Goal: Information Seeking & Learning: Check status

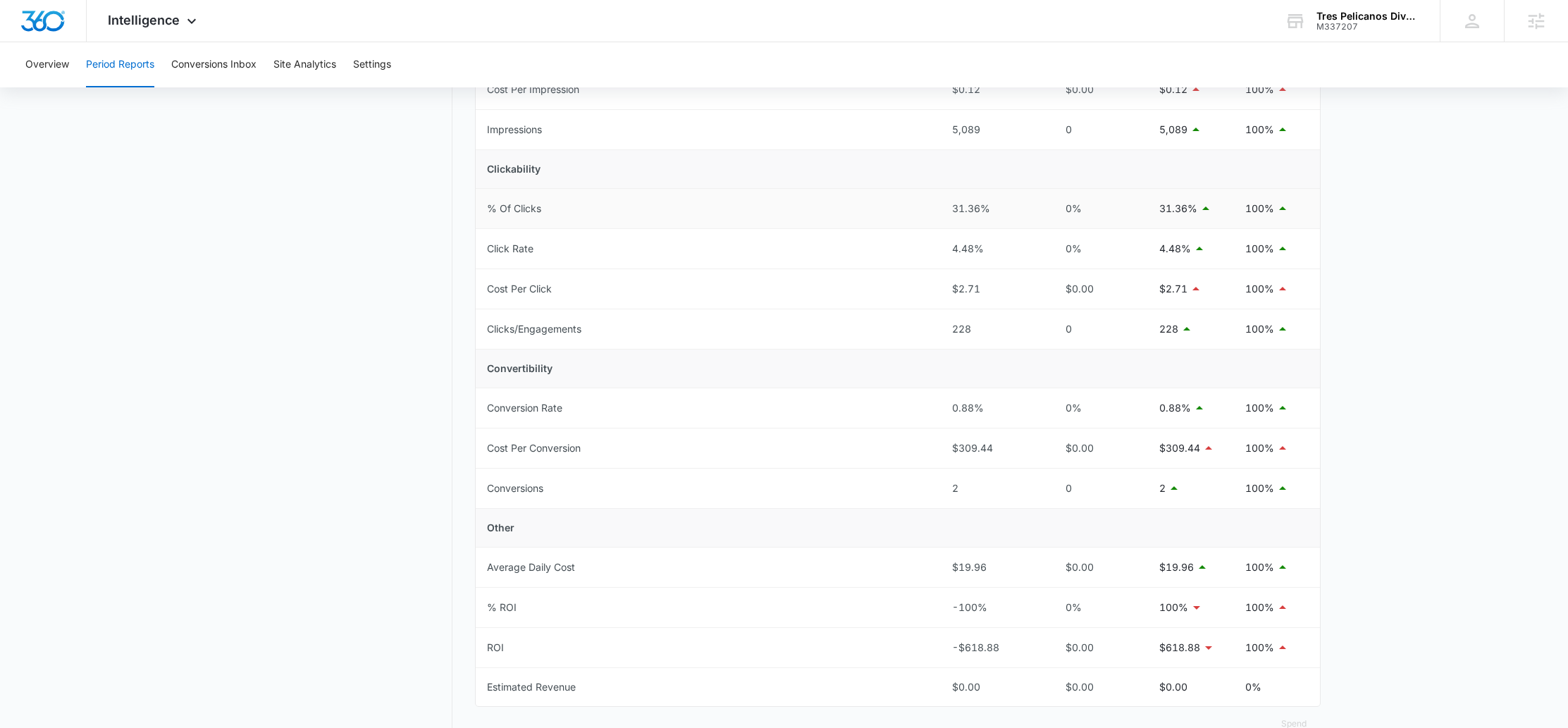
scroll to position [139, 0]
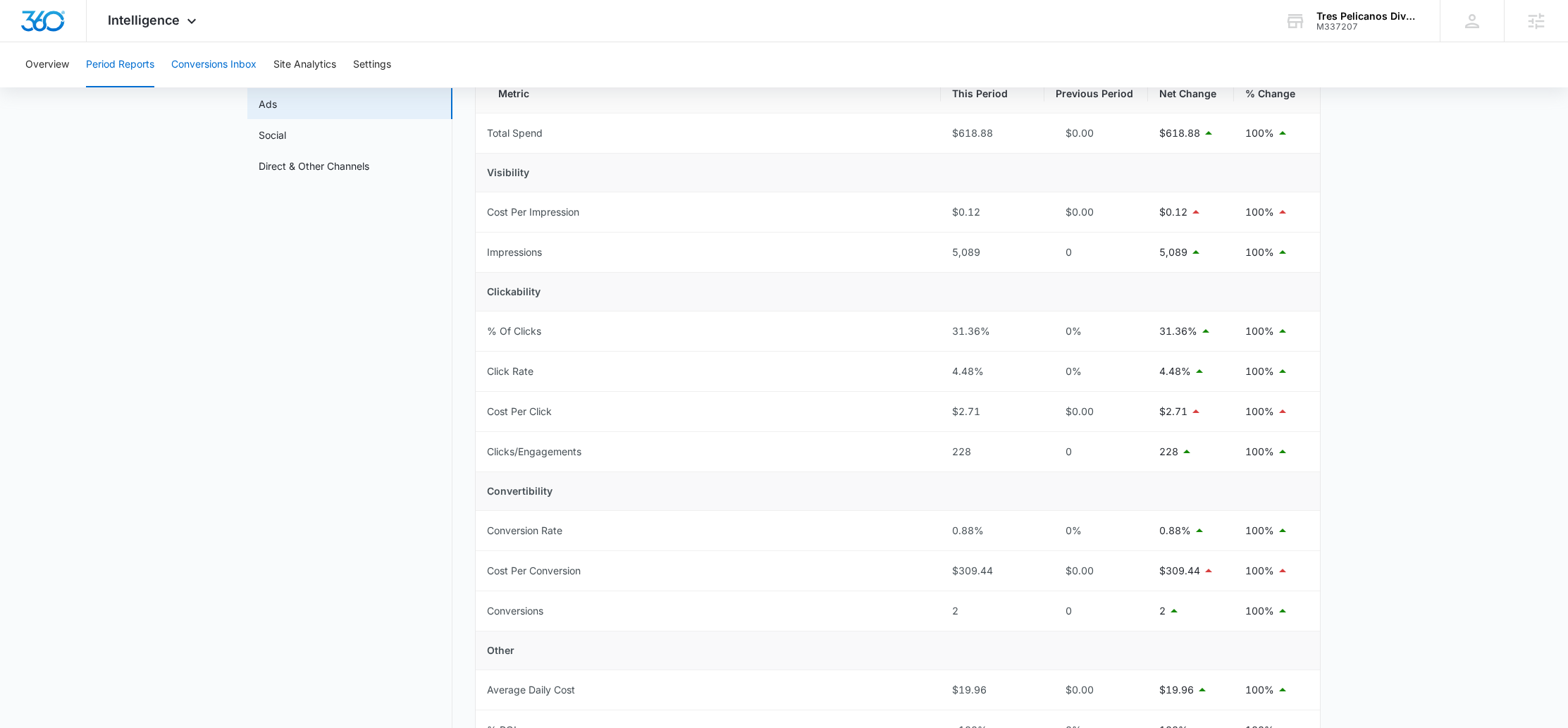
click at [226, 76] on button "Conversions Inbox" at bounding box center [214, 64] width 85 height 45
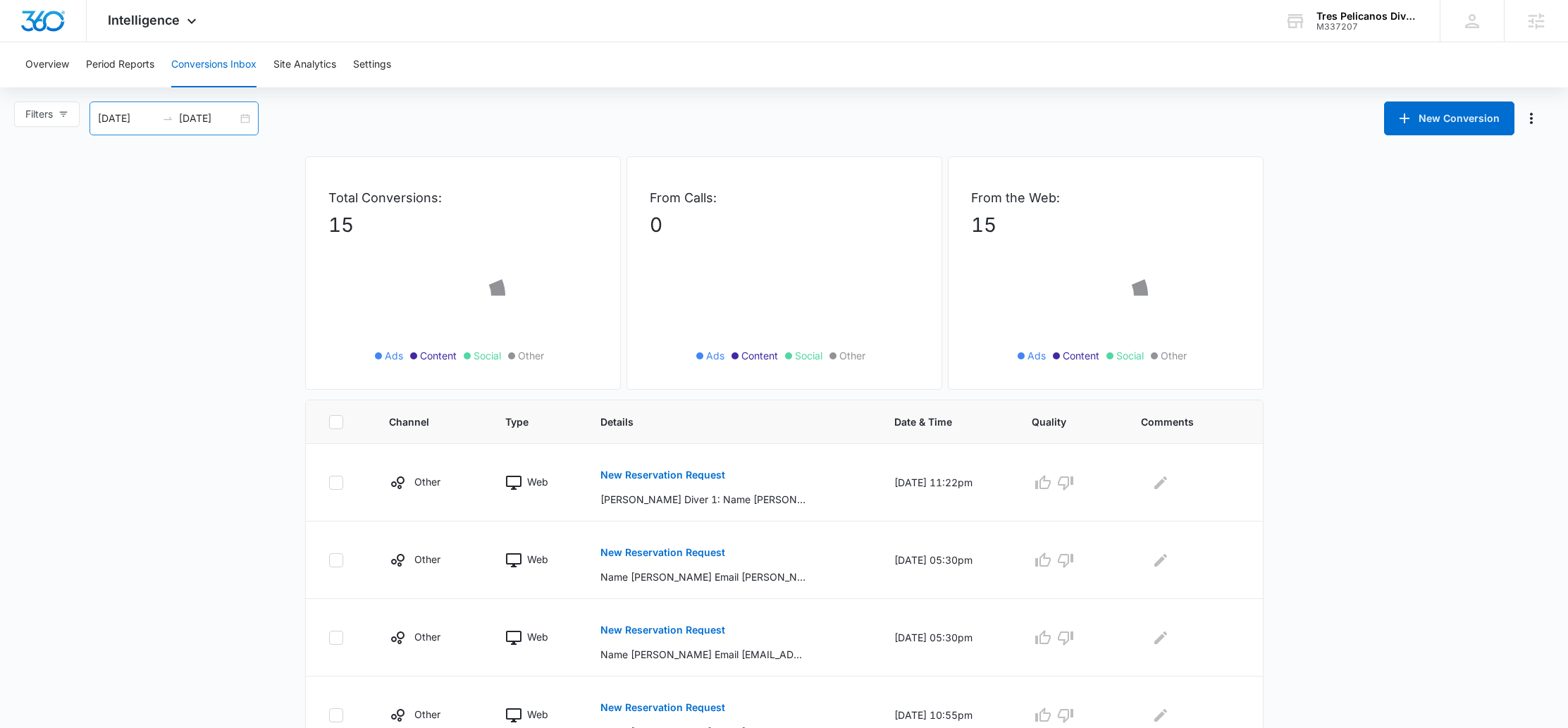
click at [249, 119] on div "09/10/2025 10/10/2025" at bounding box center [174, 118] width 169 height 34
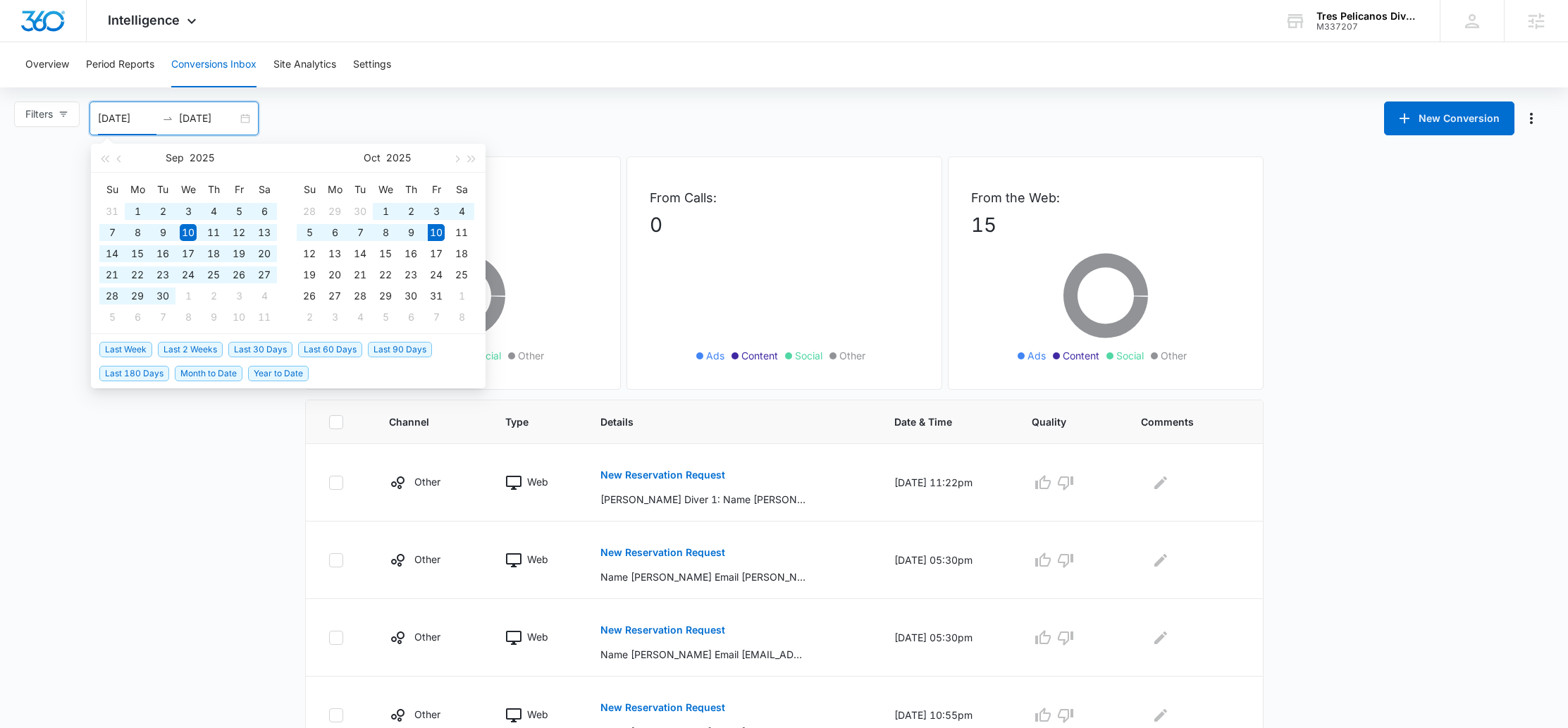
click at [329, 348] on span "Last 60 Days" at bounding box center [330, 349] width 64 height 16
type input "08/11/2025"
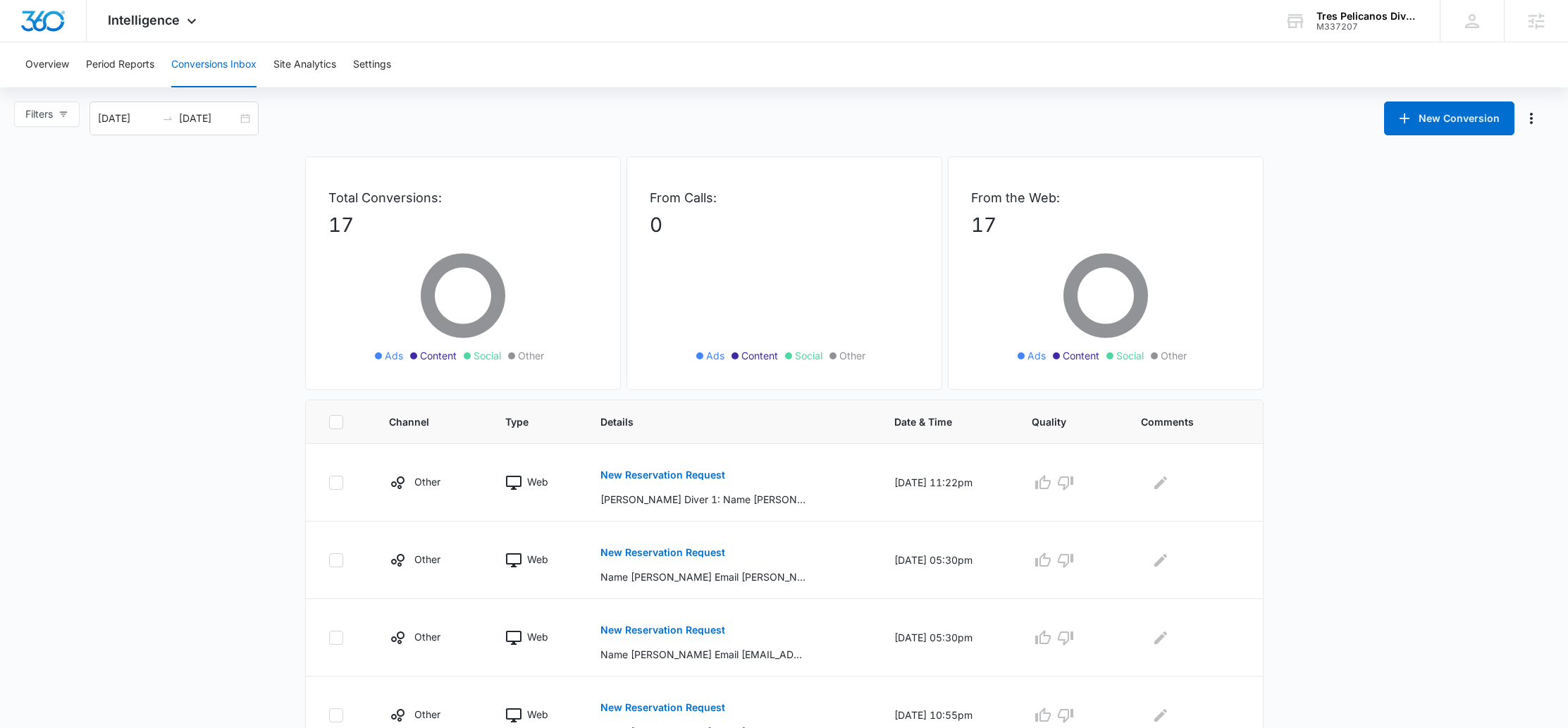
click at [385, 351] on span "Ads" at bounding box center [394, 355] width 19 height 15
drag, startPoint x: 361, startPoint y: 351, endPoint x: 568, endPoint y: 355, distance: 207.0
click at [568, 355] on div "Total Conversions: 17 Ads Content Social Other" at bounding box center [463, 273] width 316 height 234
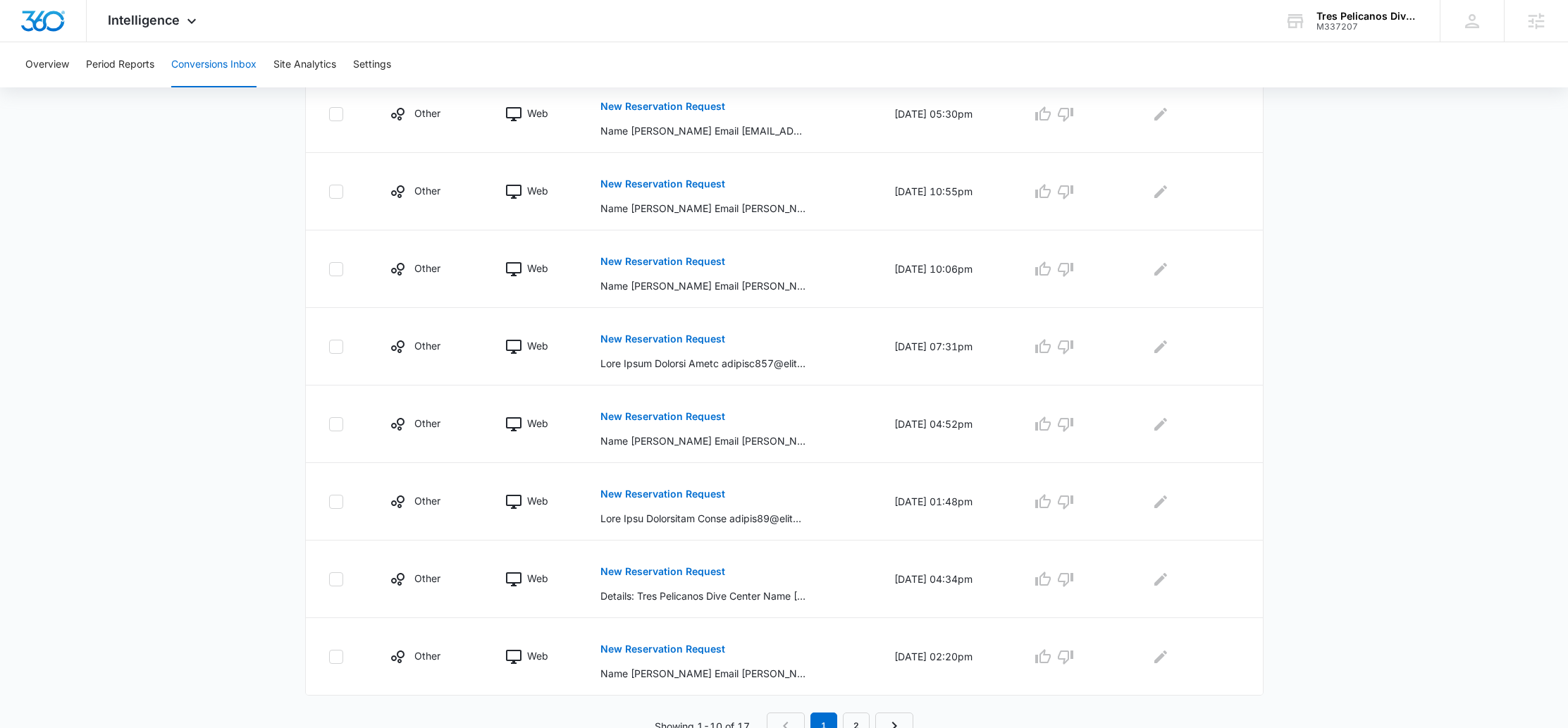
scroll to position [535, 0]
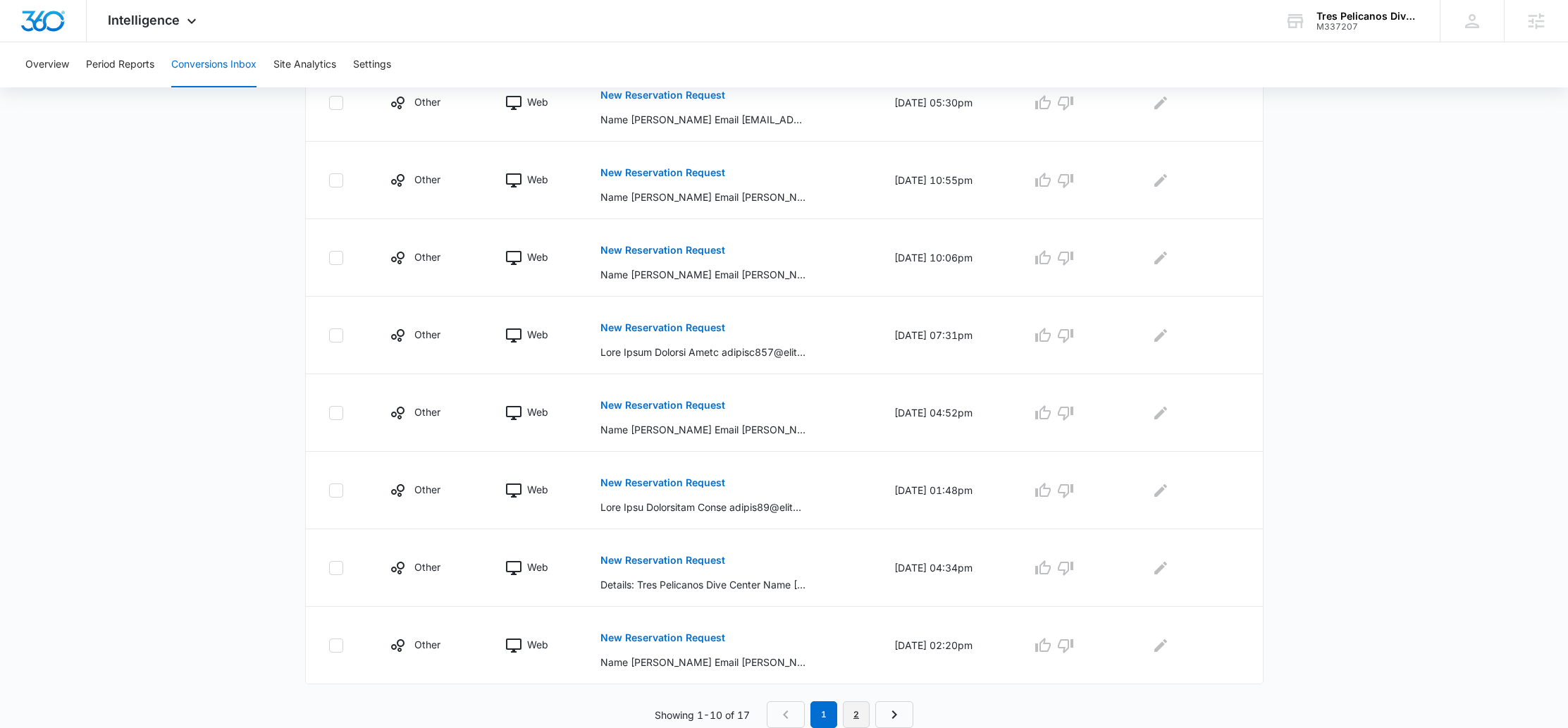
click at [866, 708] on link "2" at bounding box center [856, 714] width 26 height 26
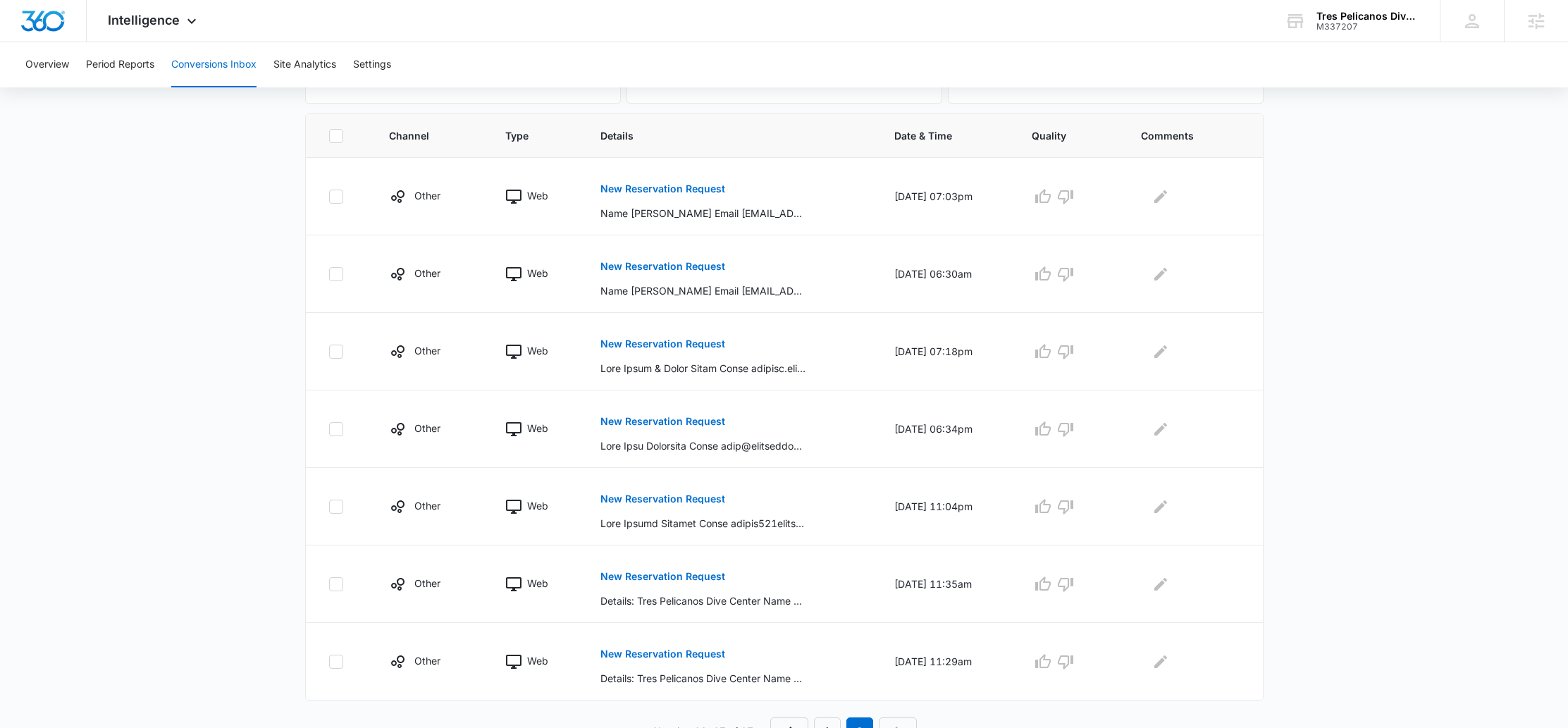
scroll to position [302, 0]
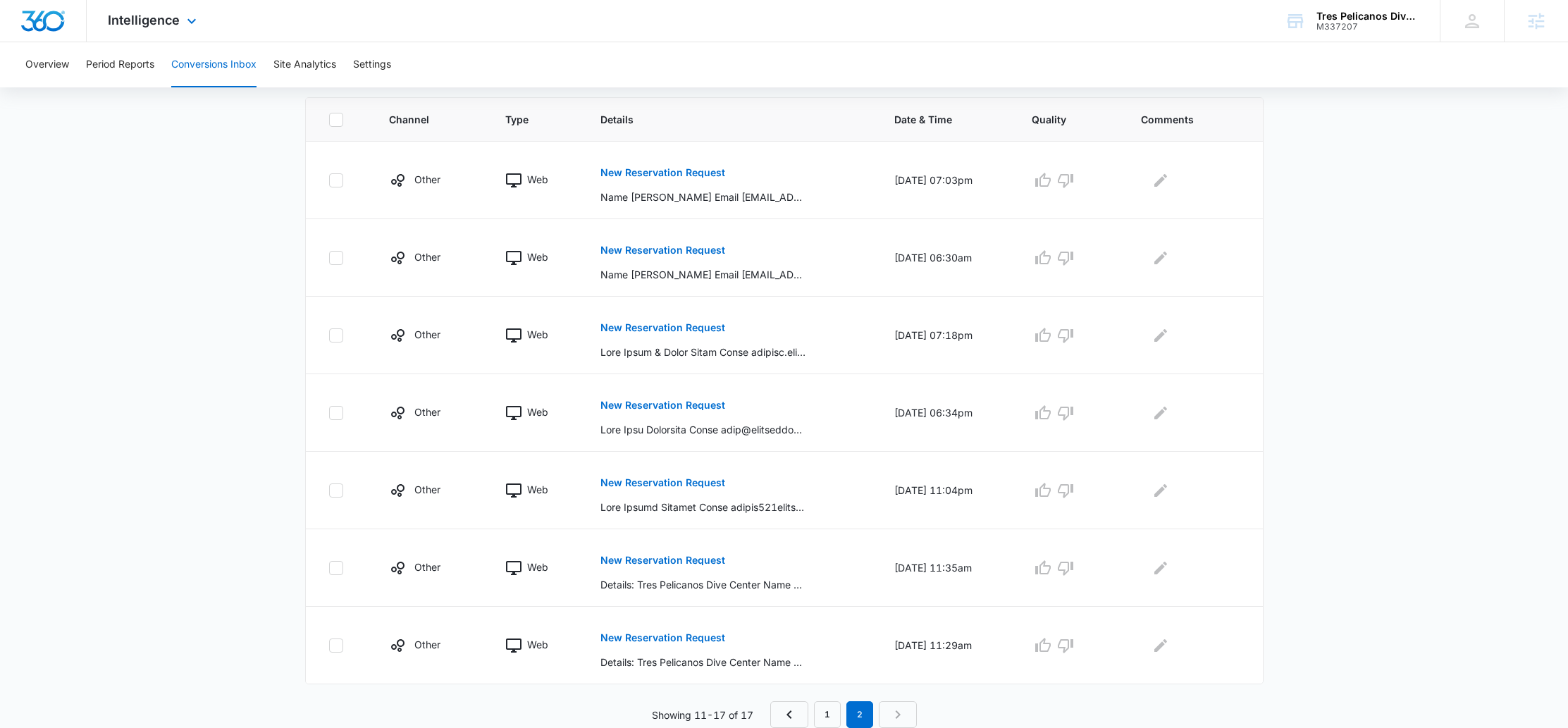
click at [130, 33] on div "Intelligence Apps Reputation Forms CRM Email Social POS Content Ads Intelligenc…" at bounding box center [154, 21] width 134 height 41
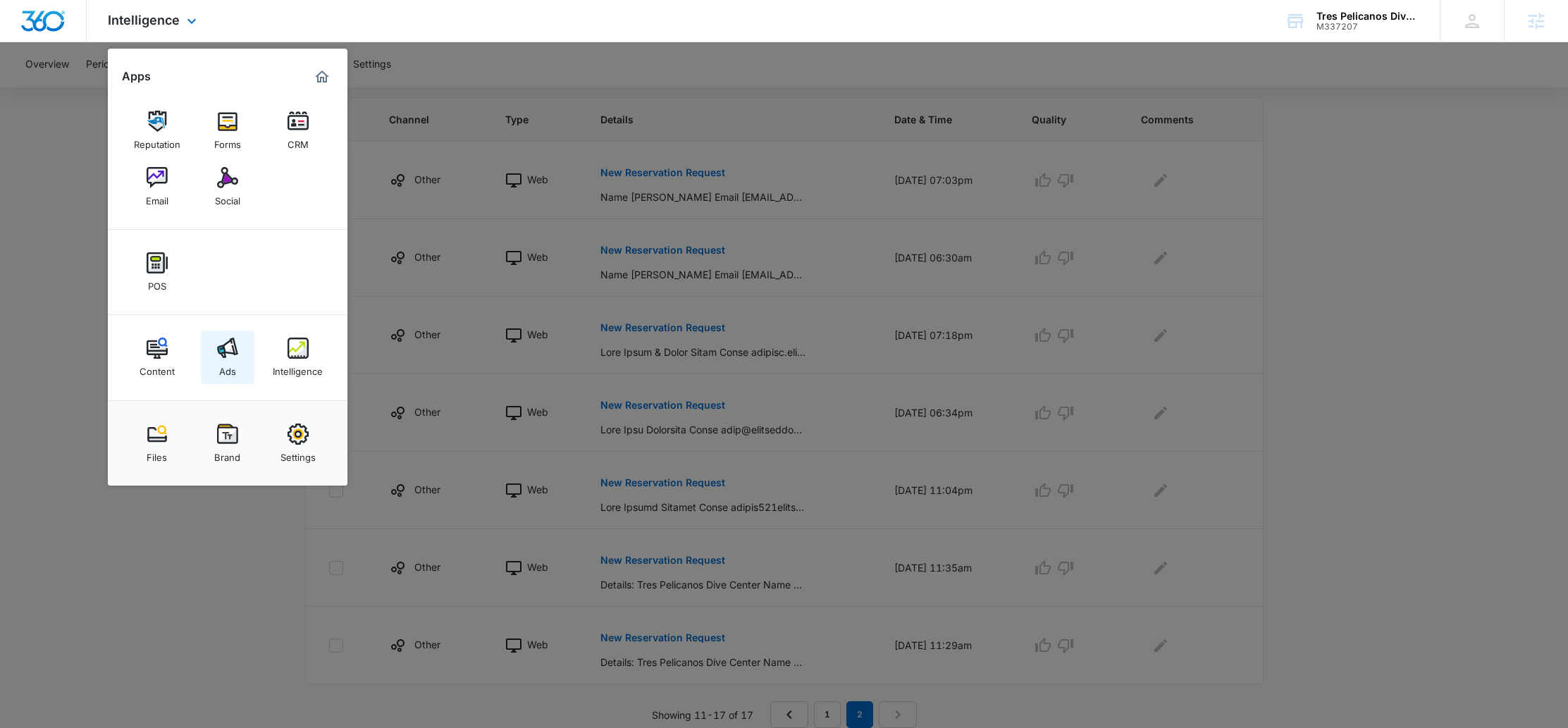
click at [230, 340] on img at bounding box center [228, 349] width 21 height 21
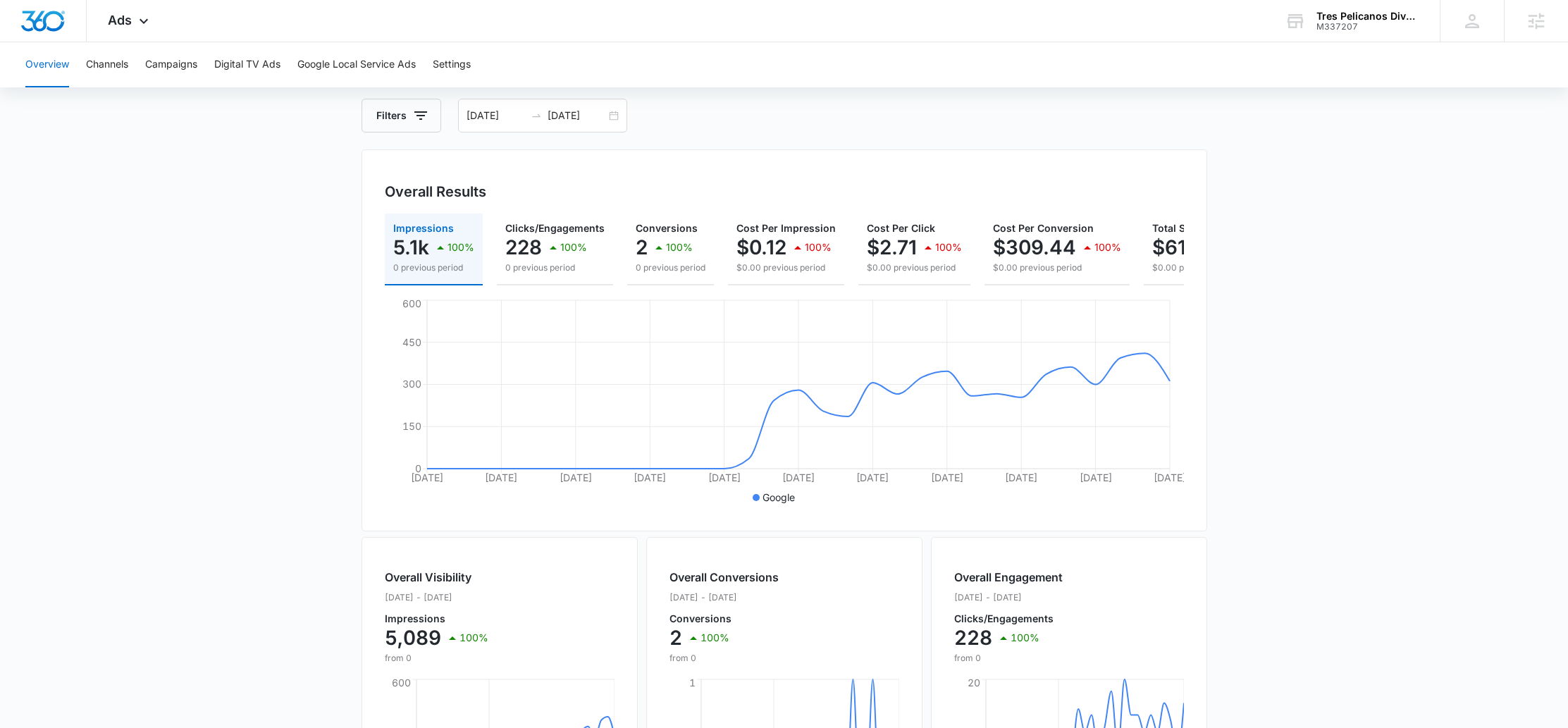
scroll to position [59, 0]
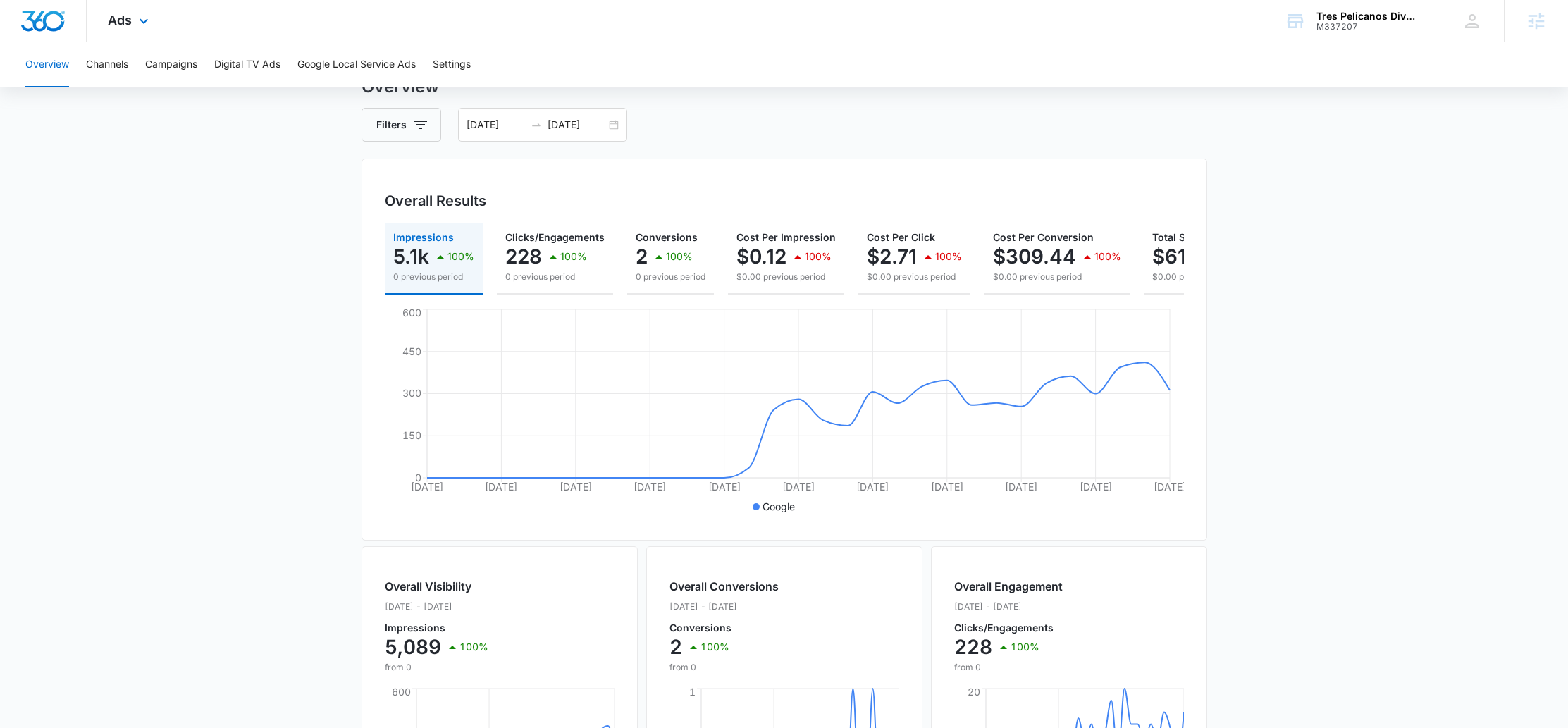
click at [126, 5] on div "Ads Apps Reputation Forms CRM Email Social POS Content Ads Intelligence Files B…" at bounding box center [129, 21] width 86 height 41
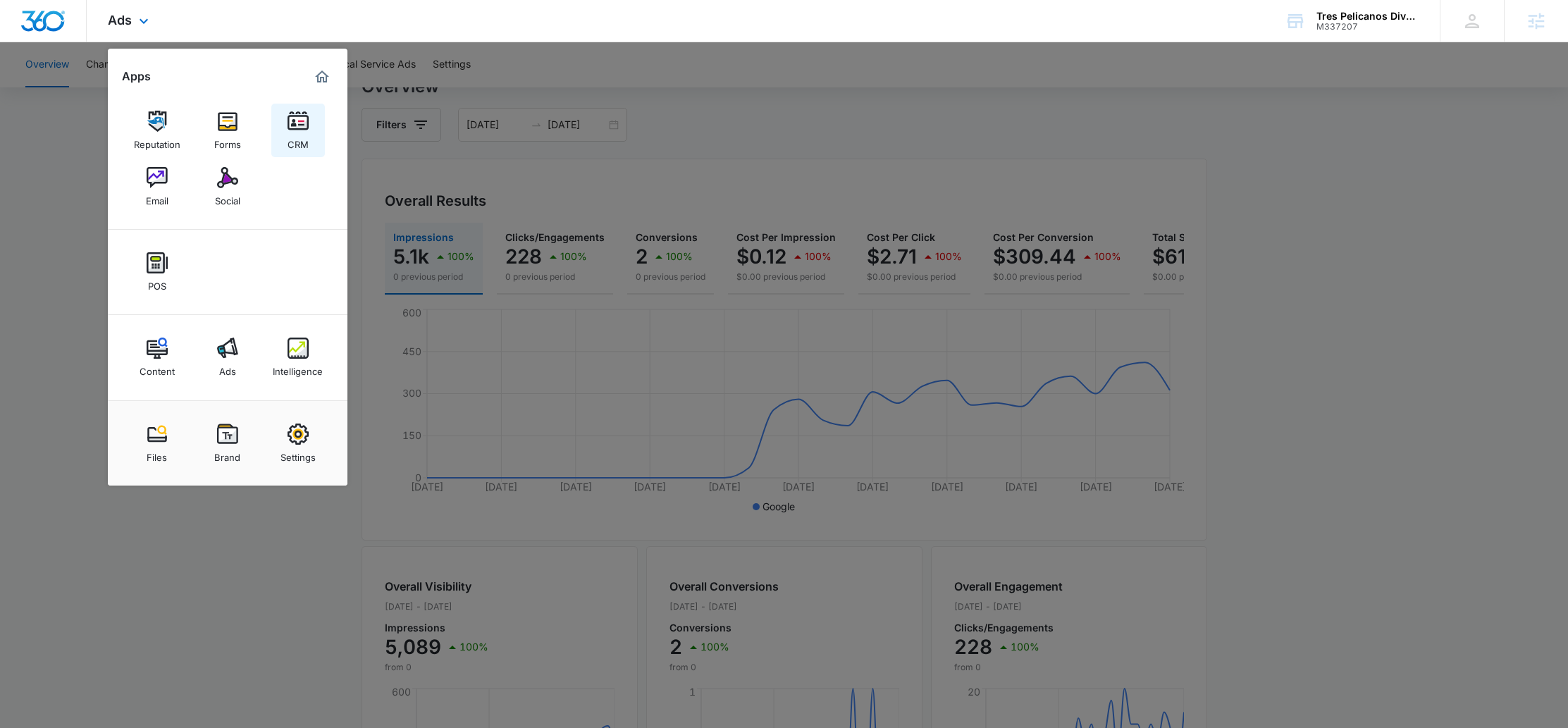
click at [291, 129] on img at bounding box center [299, 121] width 21 height 21
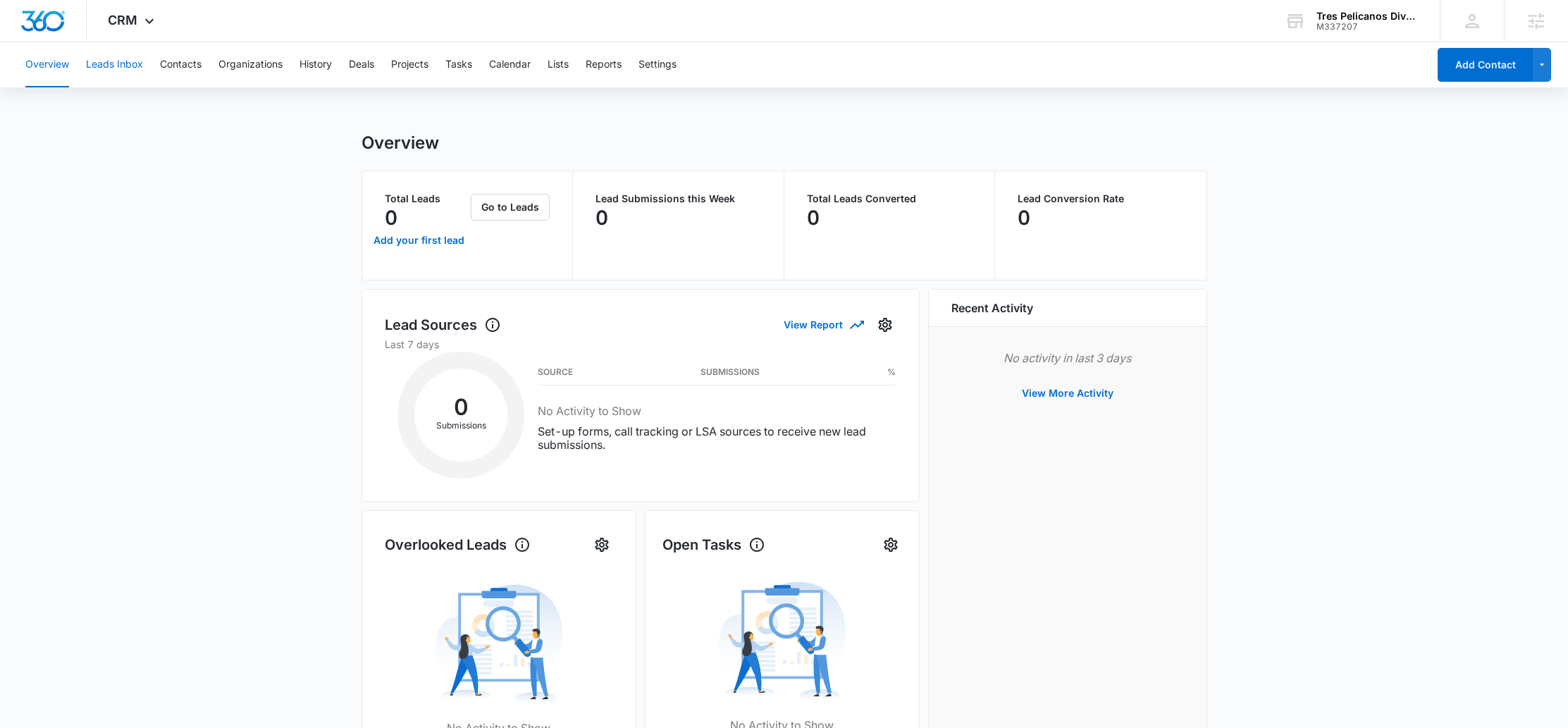
click at [131, 71] on button "Leads Inbox" at bounding box center [114, 64] width 57 height 45
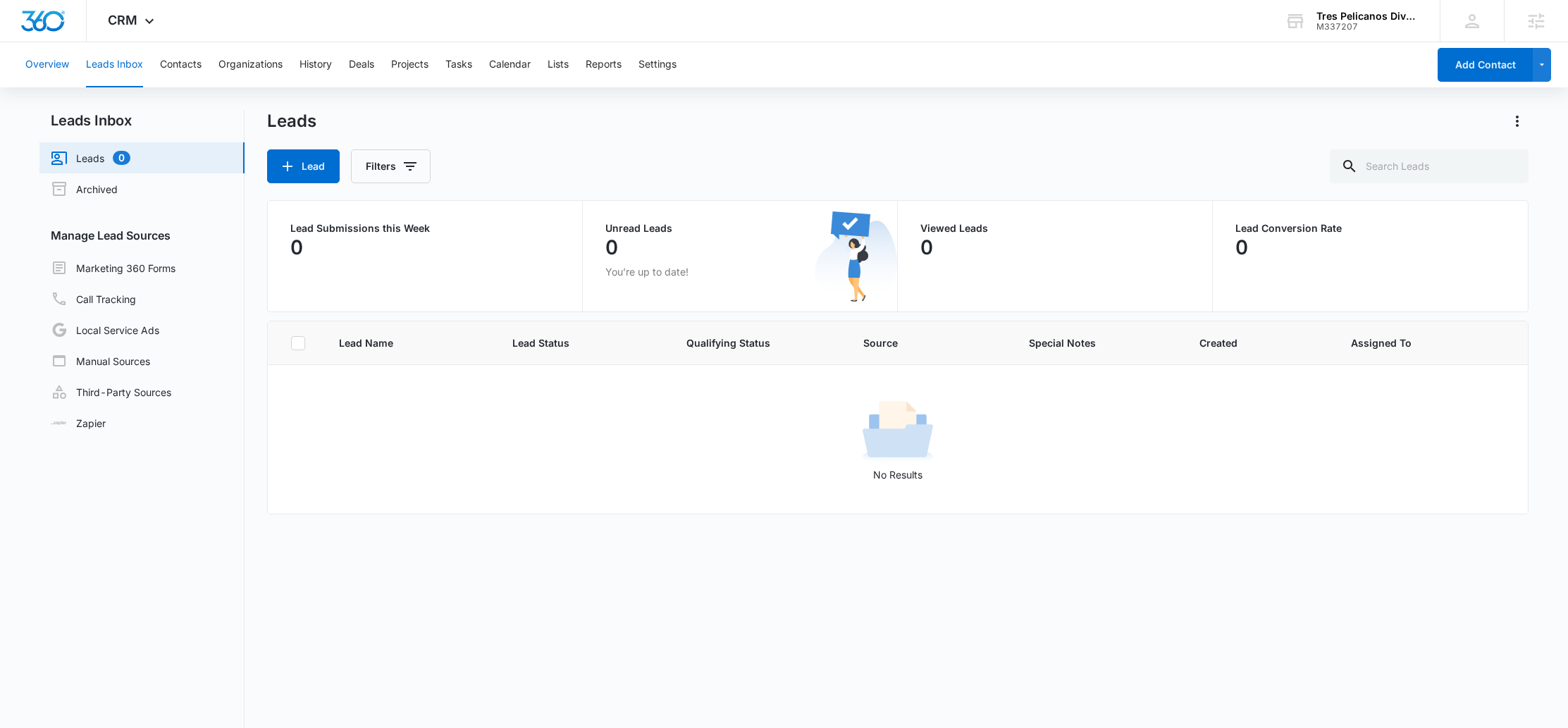
click at [64, 66] on button "Overview" at bounding box center [47, 64] width 44 height 45
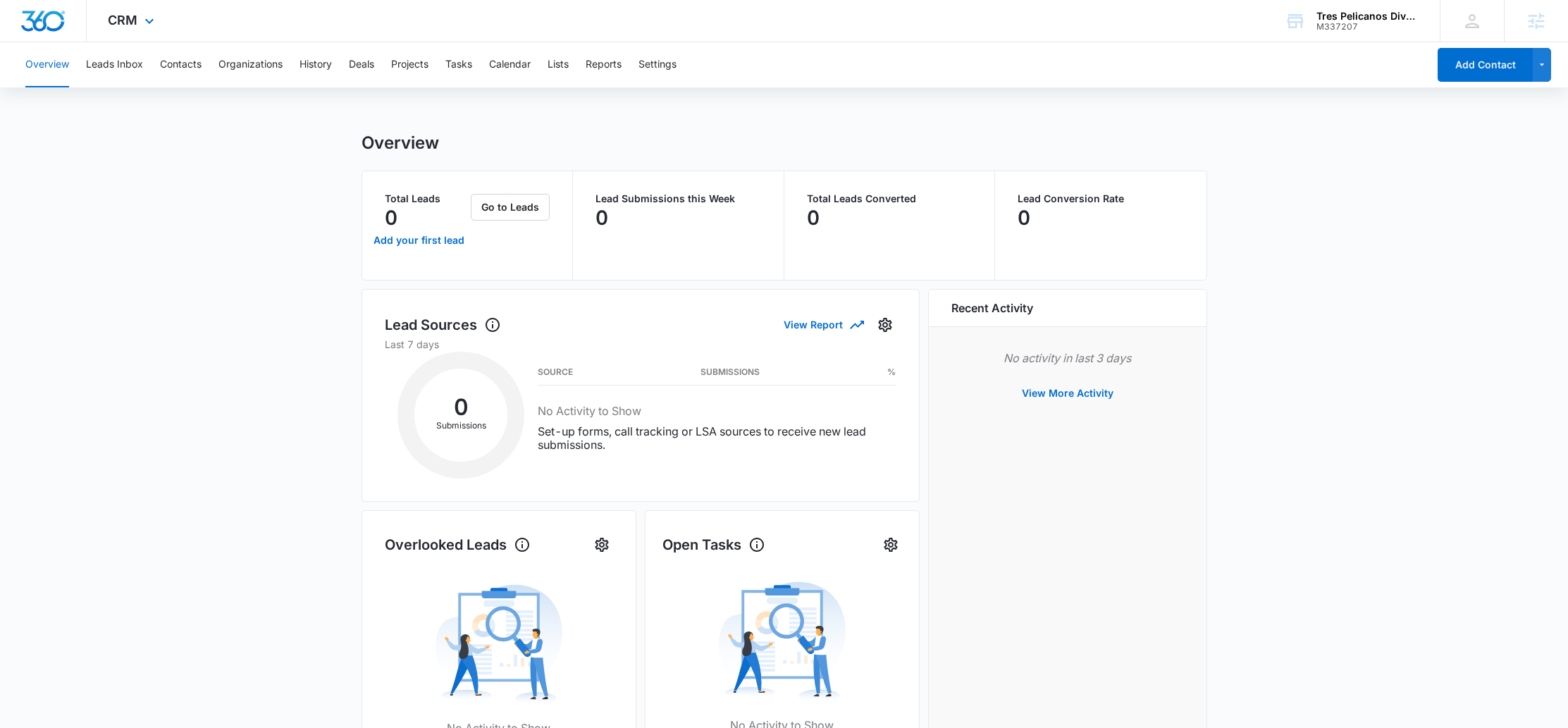
click at [138, 26] on div "CRM Apps Reputation Forms CRM Email Social POS Content Ads Intelligence Files B…" at bounding box center [132, 21] width 92 height 41
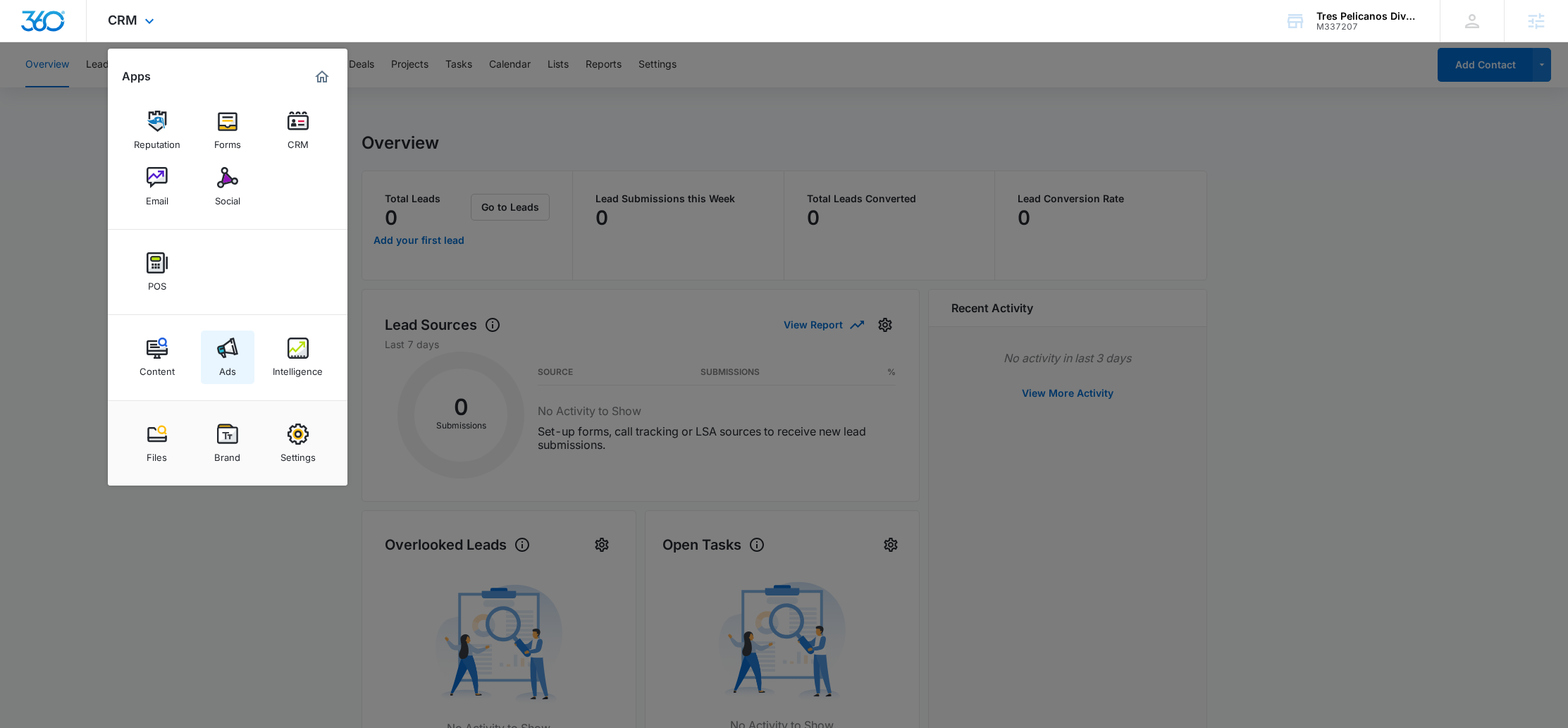
click at [232, 356] on img at bounding box center [228, 349] width 21 height 21
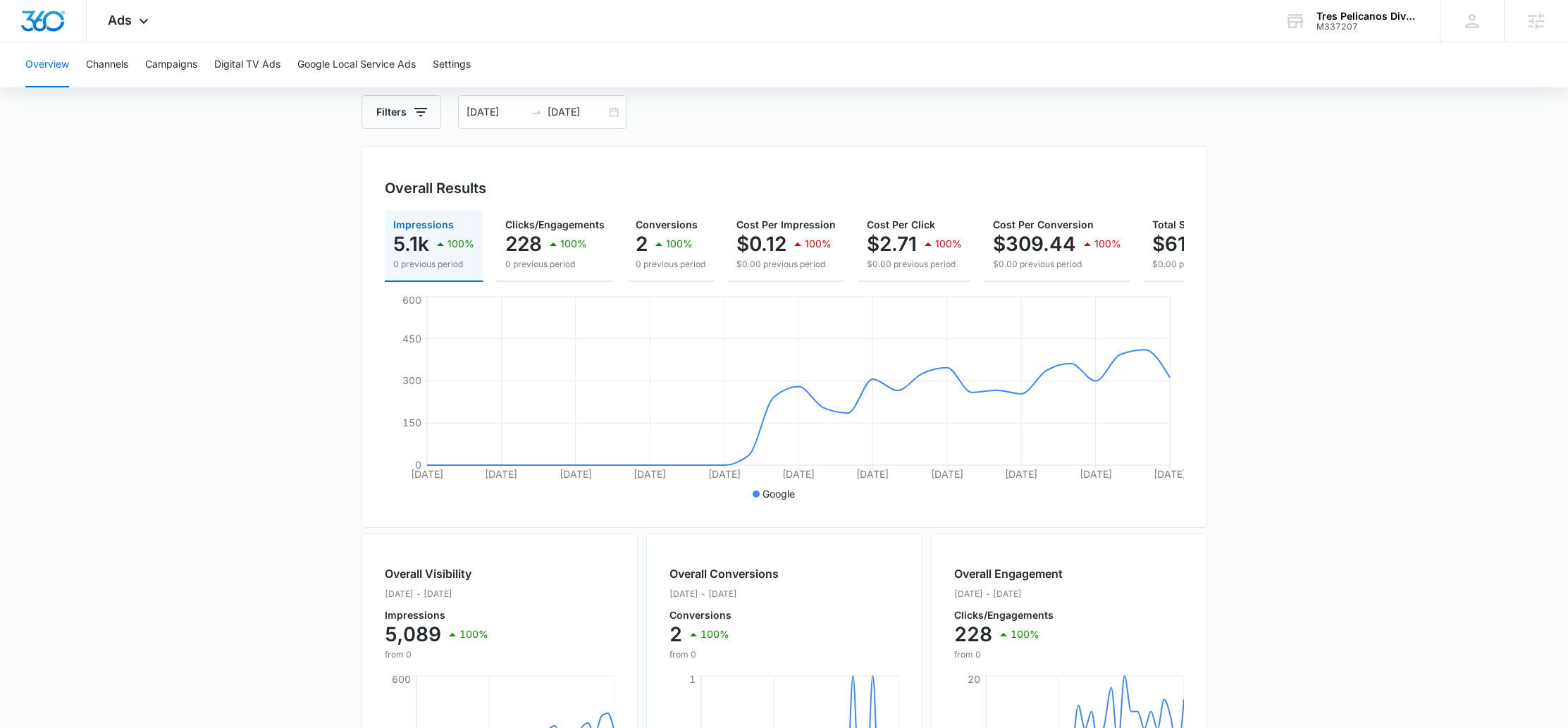
scroll to position [72, 0]
click at [111, 15] on span "Ads" at bounding box center [120, 20] width 24 height 15
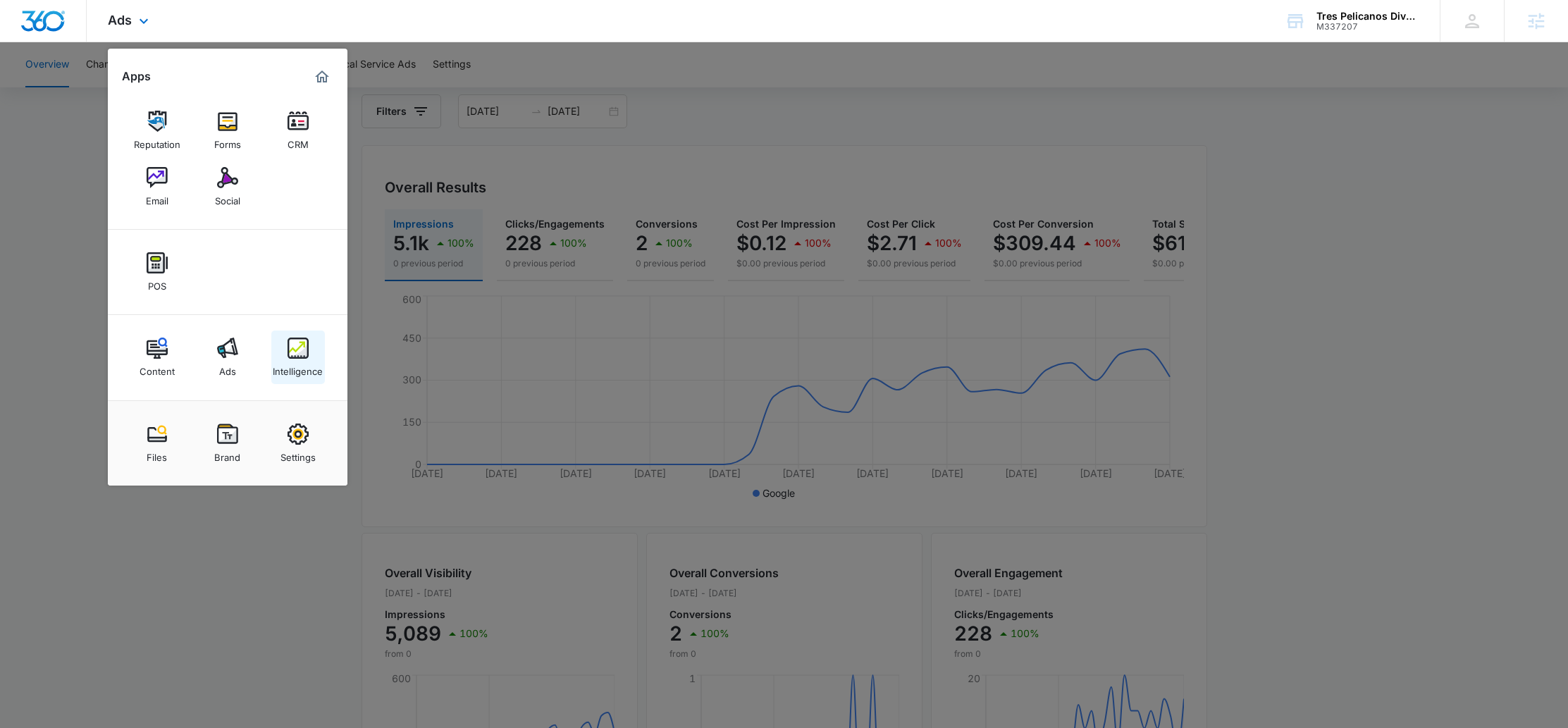
click at [298, 343] on img at bounding box center [299, 349] width 21 height 21
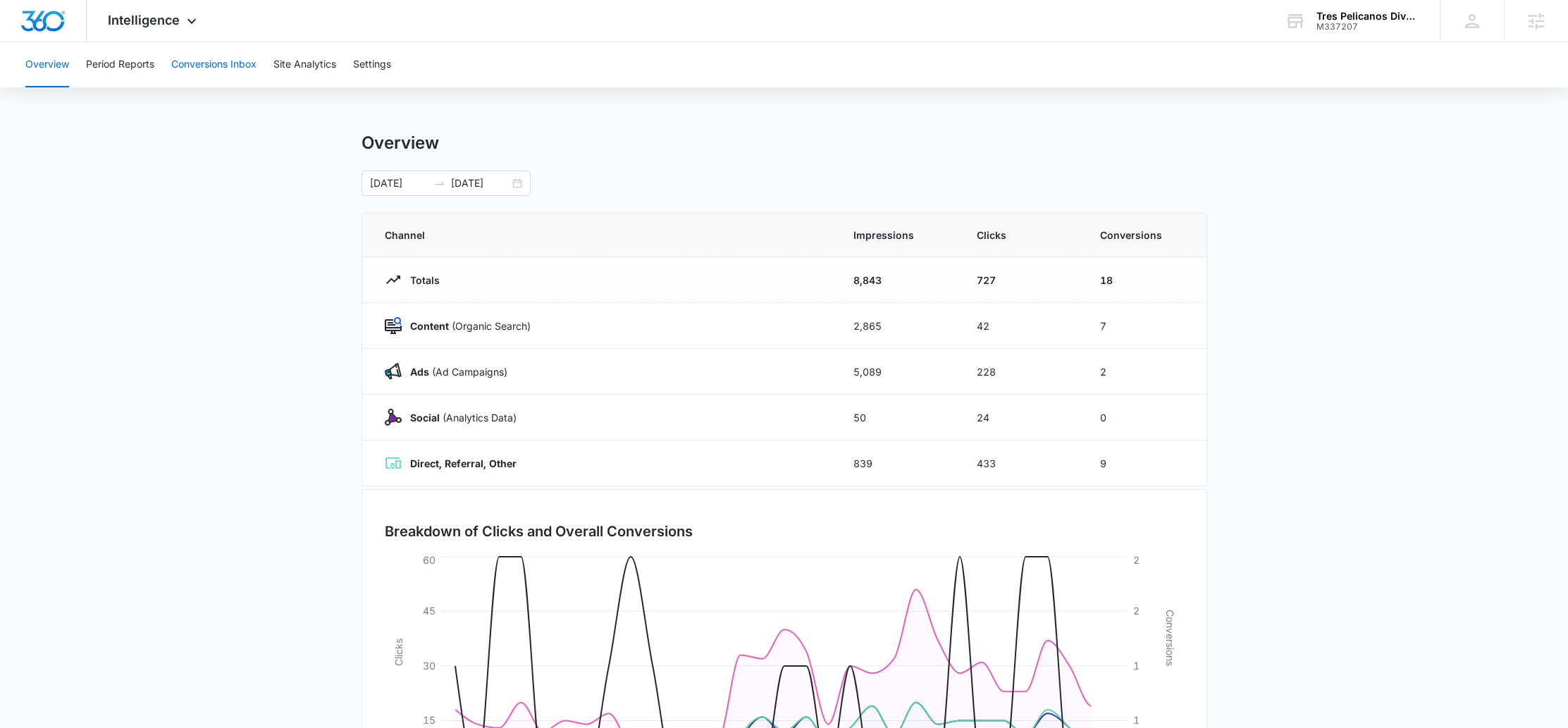
click at [233, 69] on button "Conversions Inbox" at bounding box center [214, 64] width 85 height 45
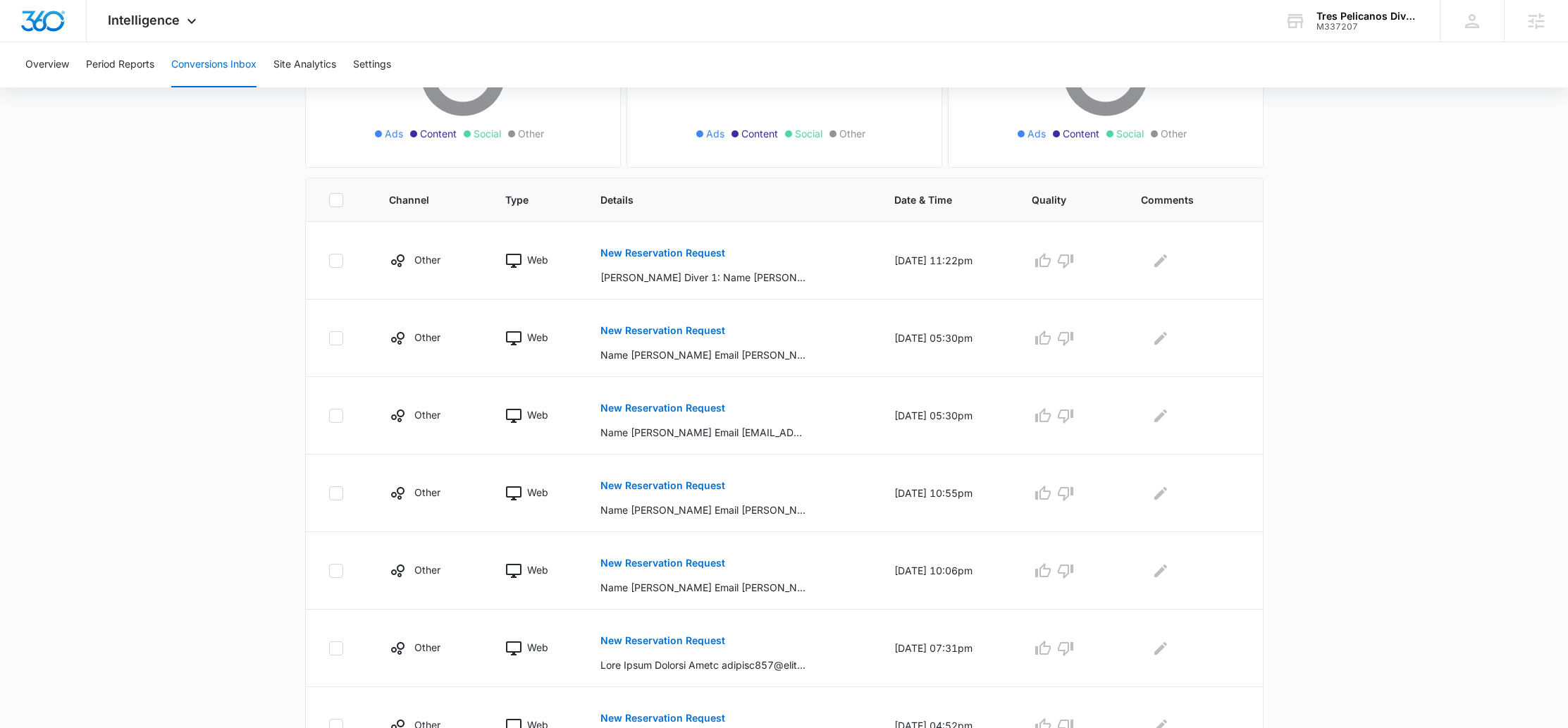
scroll to position [78, 0]
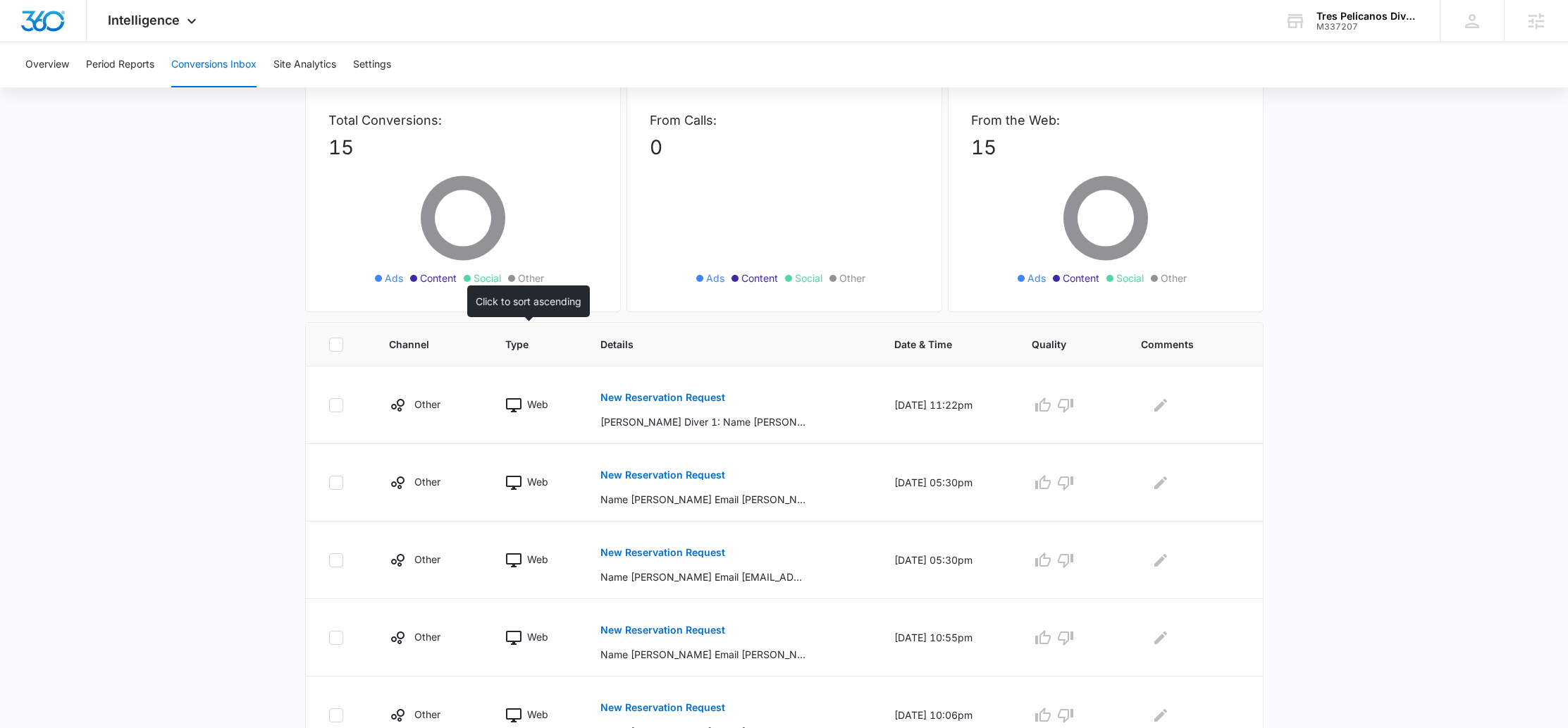
click at [521, 341] on span "Type" at bounding box center [525, 344] width 41 height 15
click at [671, 396] on p "New Reservation Request" at bounding box center [663, 398] width 125 height 10
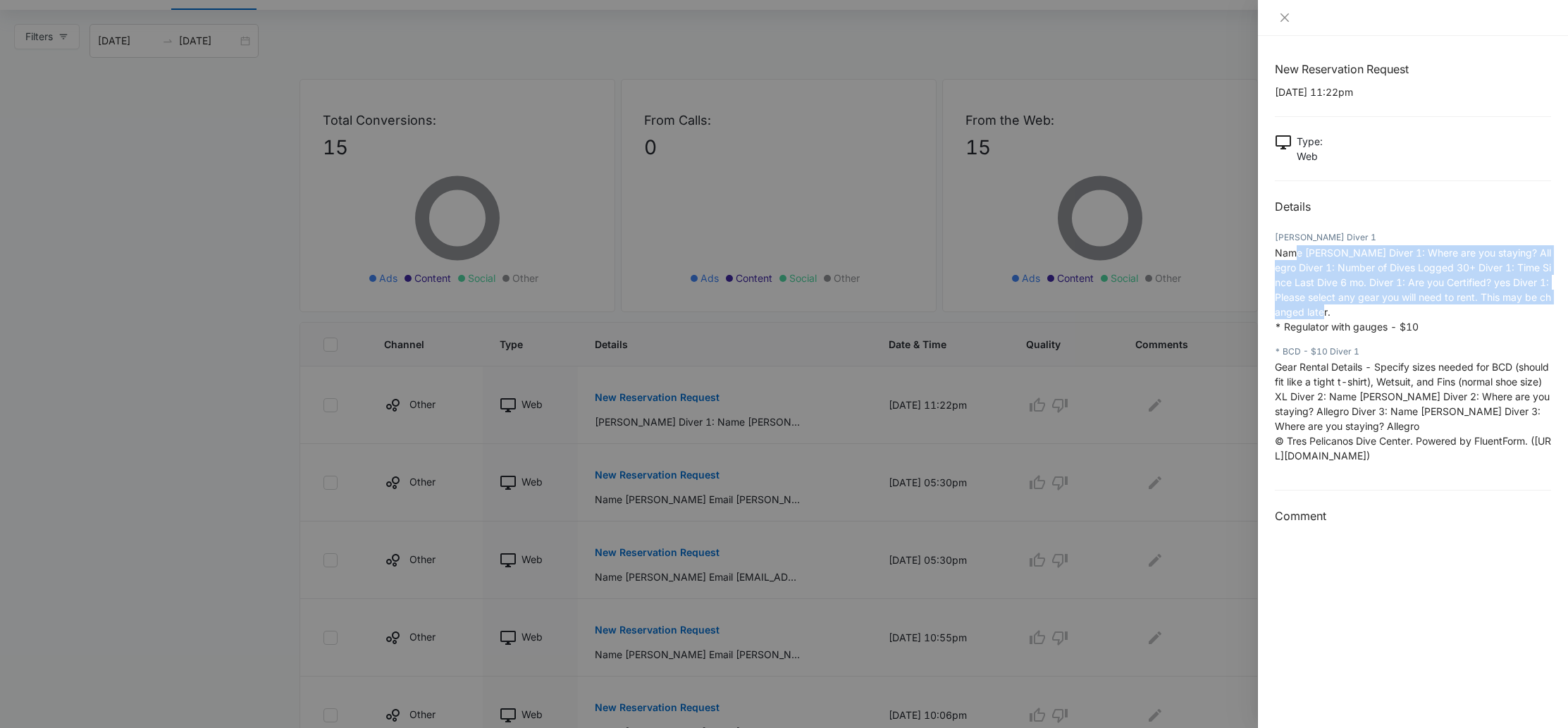
drag, startPoint x: 1299, startPoint y: 254, endPoint x: 1517, endPoint y: 309, distance: 224.8
click at [1517, 309] on p "Name Nate Nelson Diver 1: Where are you staying? Allegro Diver 1: Number of Div…" at bounding box center [1413, 289] width 276 height 89
drag, startPoint x: 1452, startPoint y: 329, endPoint x: 1279, endPoint y: 279, distance: 180.1
click at [1279, 279] on p "Name Nate Nelson Diver 1: Where are you staying? Allegro Diver 1: Number of Div…" at bounding box center [1413, 289] width 276 height 89
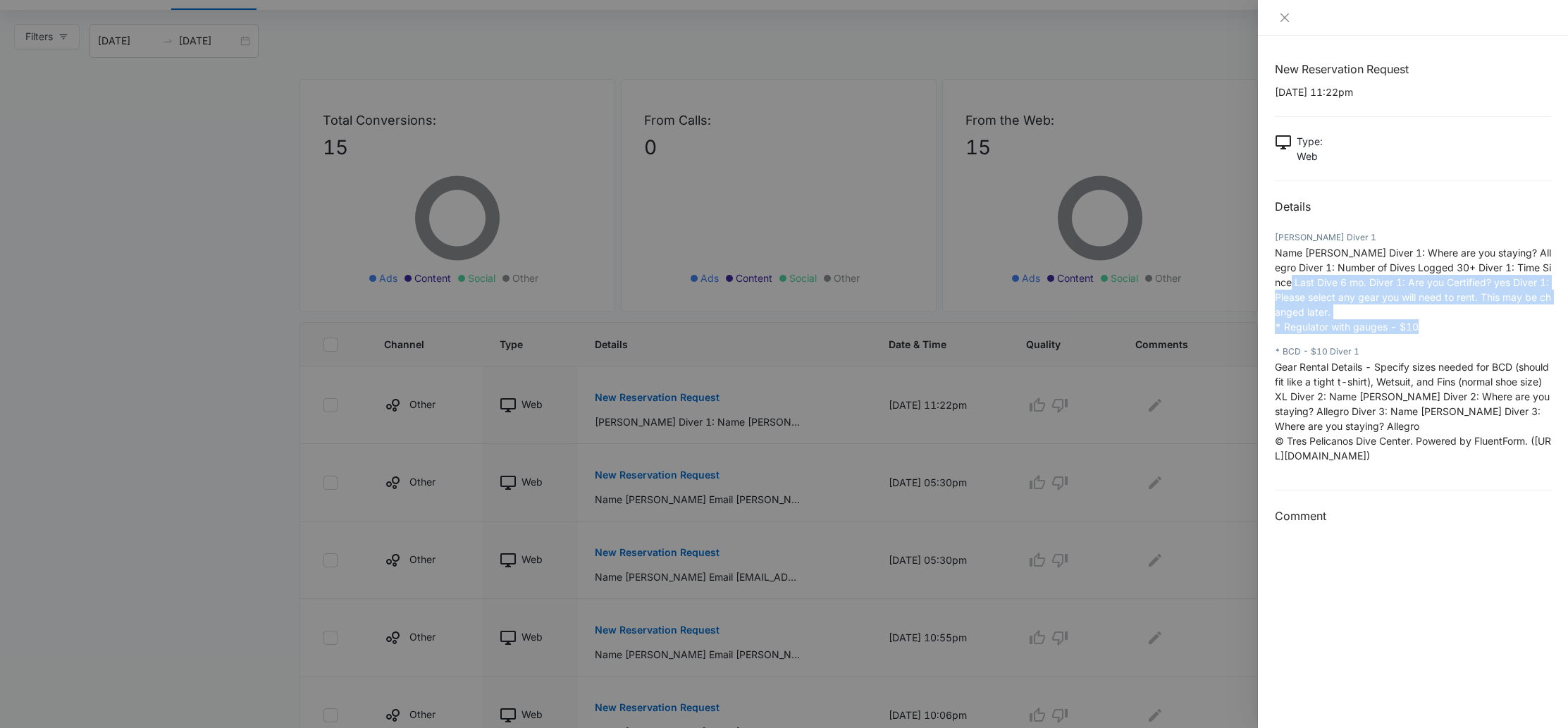
click at [1279, 279] on span "Name Nate Nelson Diver 1: Where are you staying? Allegro Diver 1: Number of Div…" at bounding box center [1413, 282] width 276 height 71
click at [1287, 19] on icon "close" at bounding box center [1285, 18] width 11 height 11
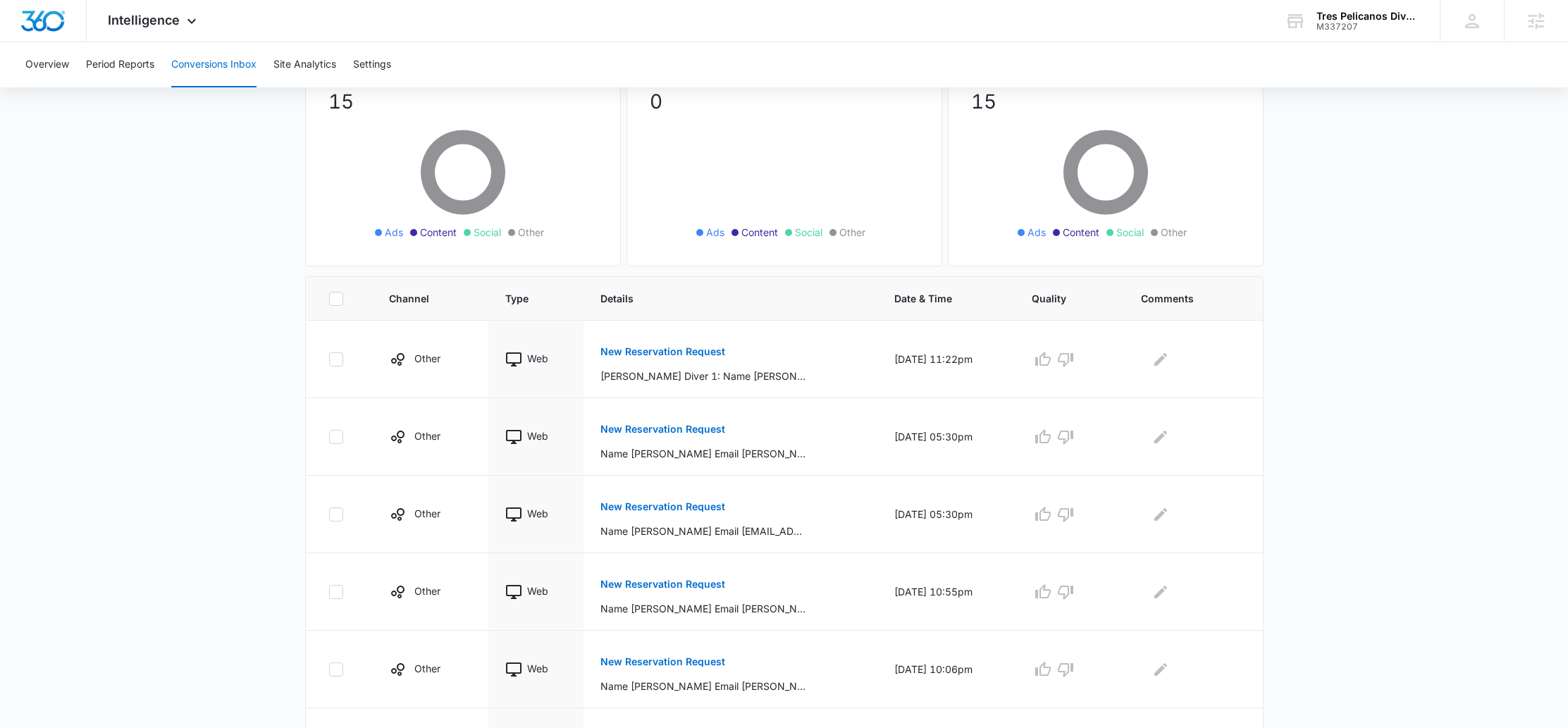
scroll to position [131, 0]
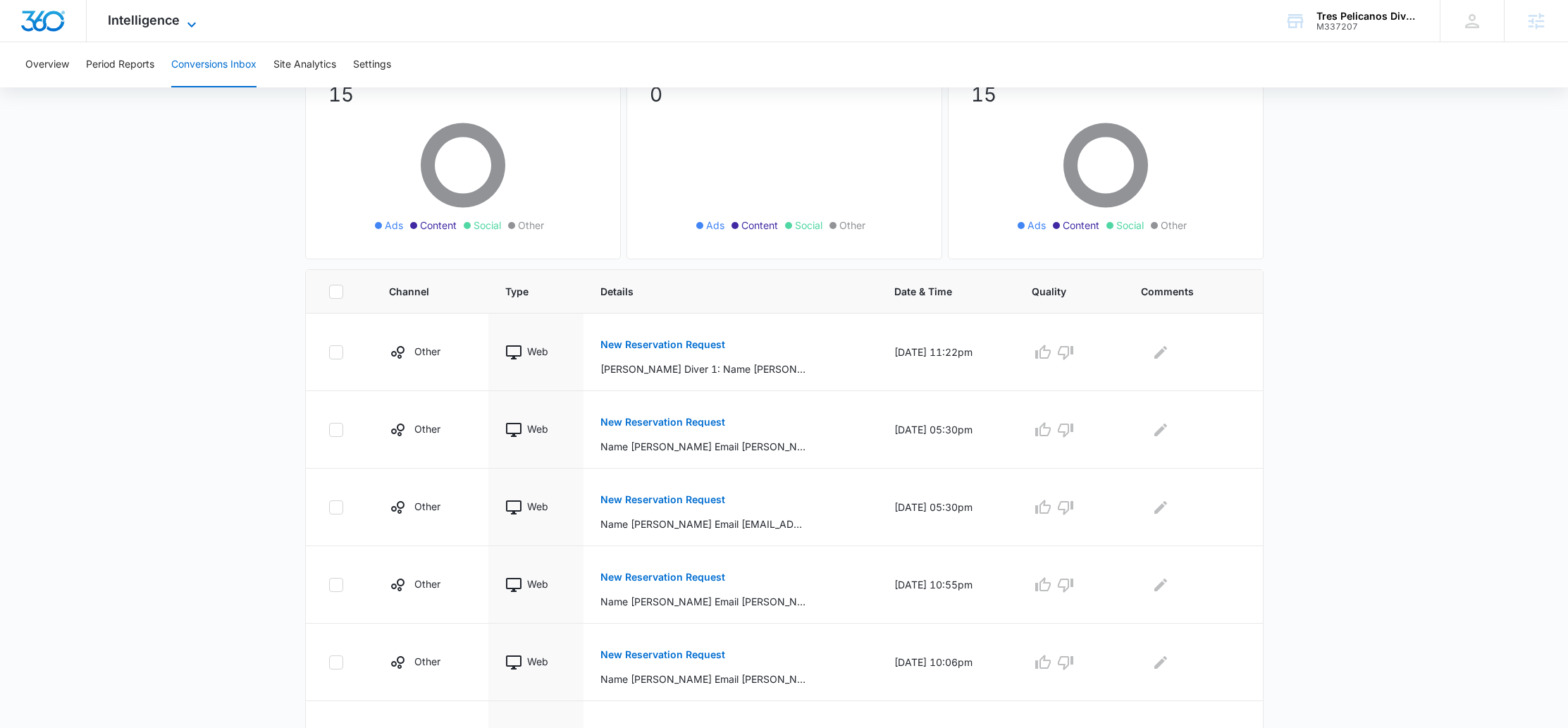
click at [160, 26] on span "Intelligence" at bounding box center [144, 20] width 72 height 15
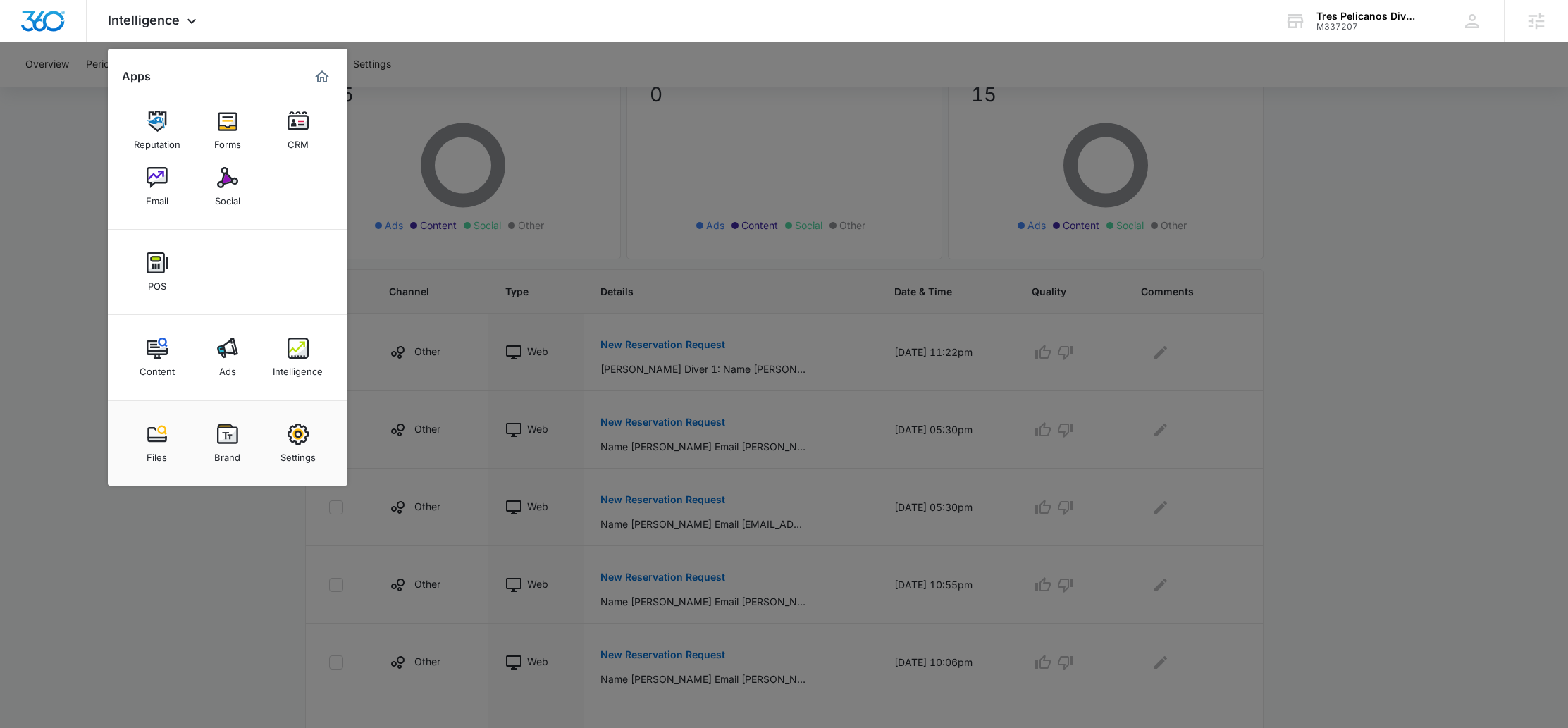
click at [531, 119] on div at bounding box center [784, 364] width 1568 height 728
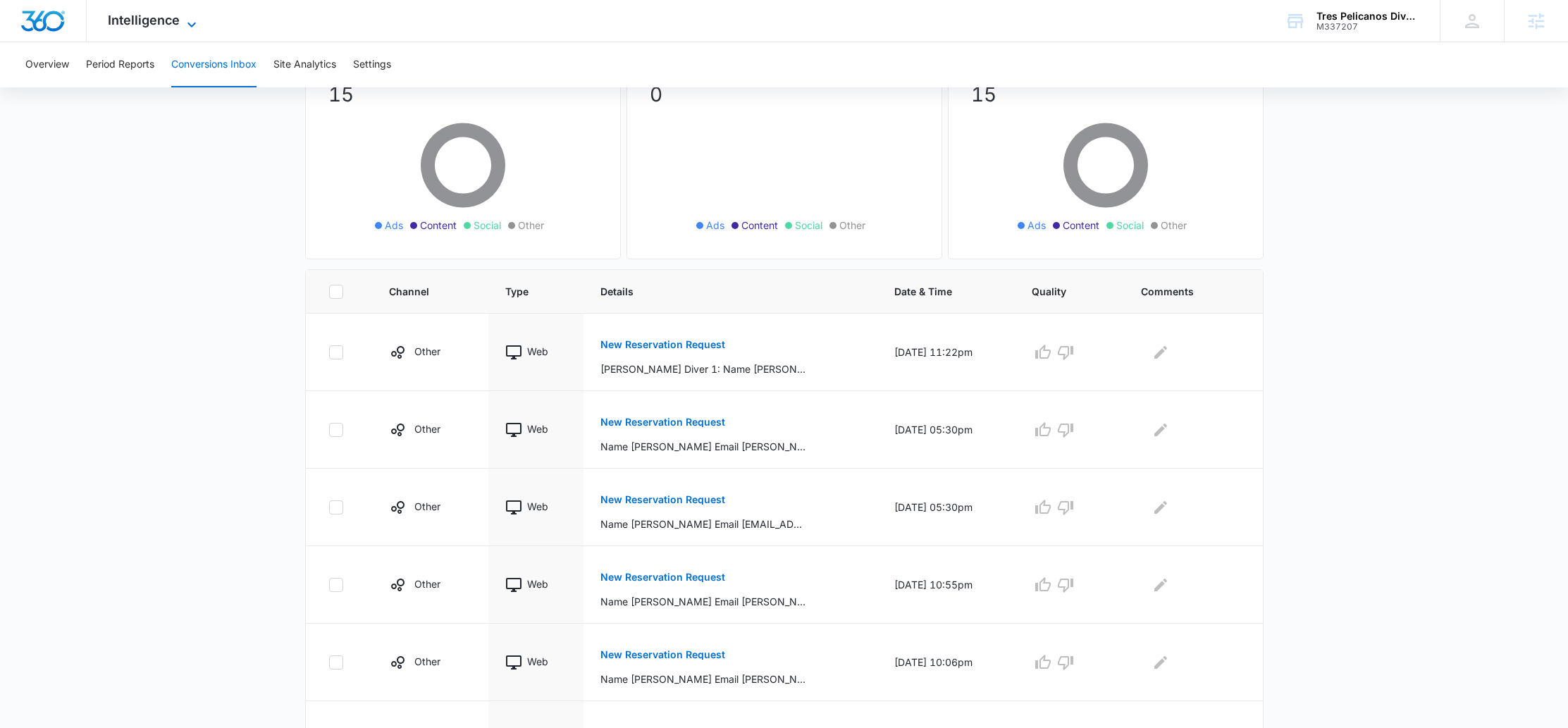
click at [150, 26] on span "Intelligence" at bounding box center [144, 20] width 72 height 15
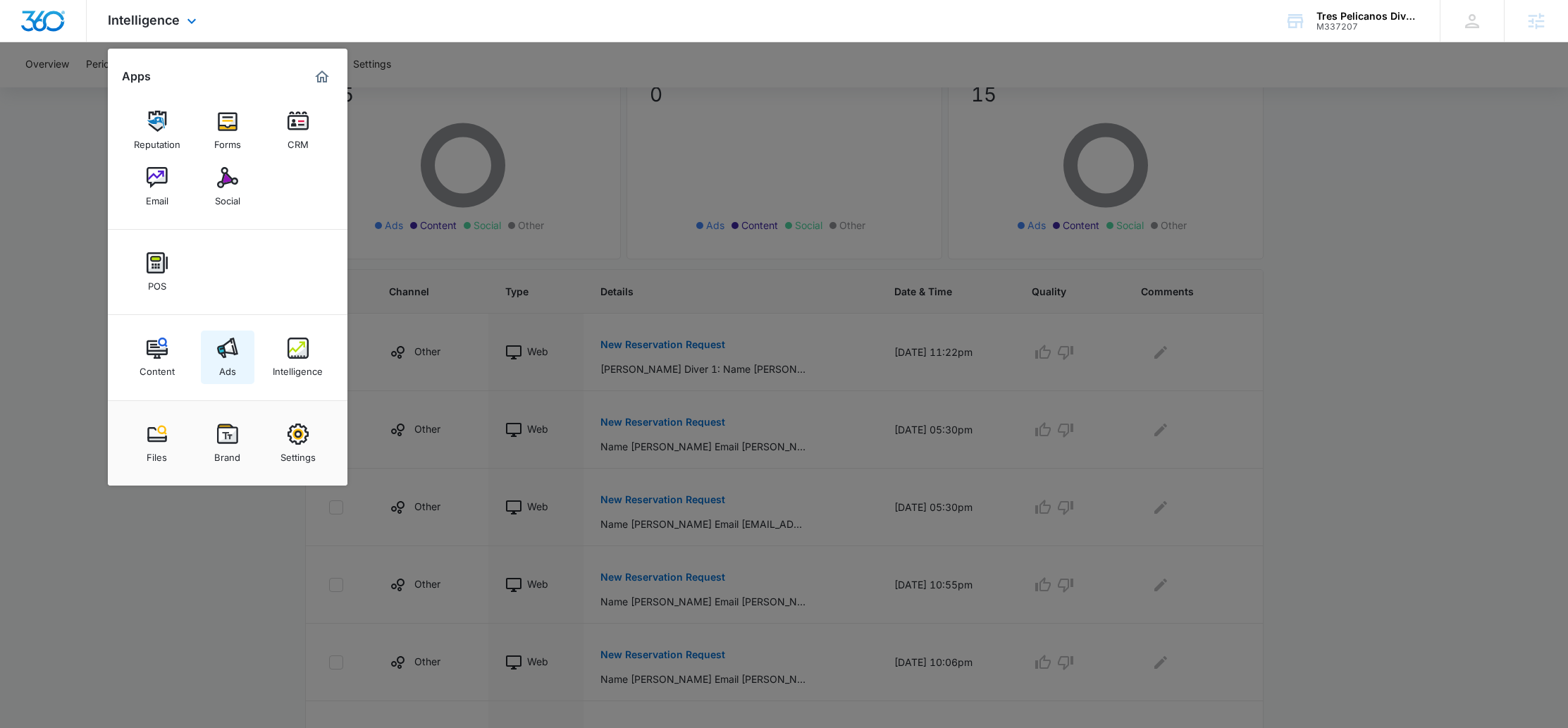
click at [238, 344] on link "Ads" at bounding box center [227, 357] width 54 height 54
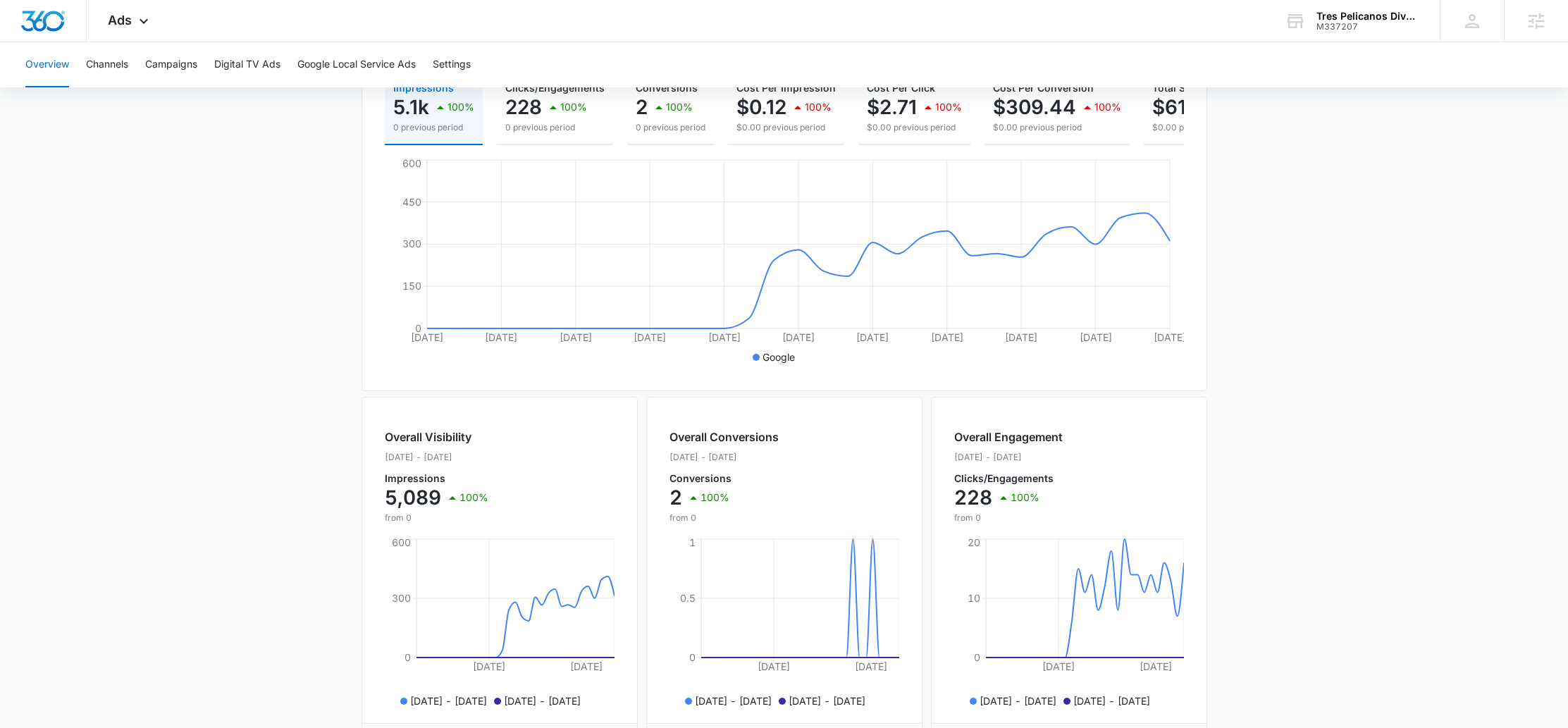
scroll to position [1, 0]
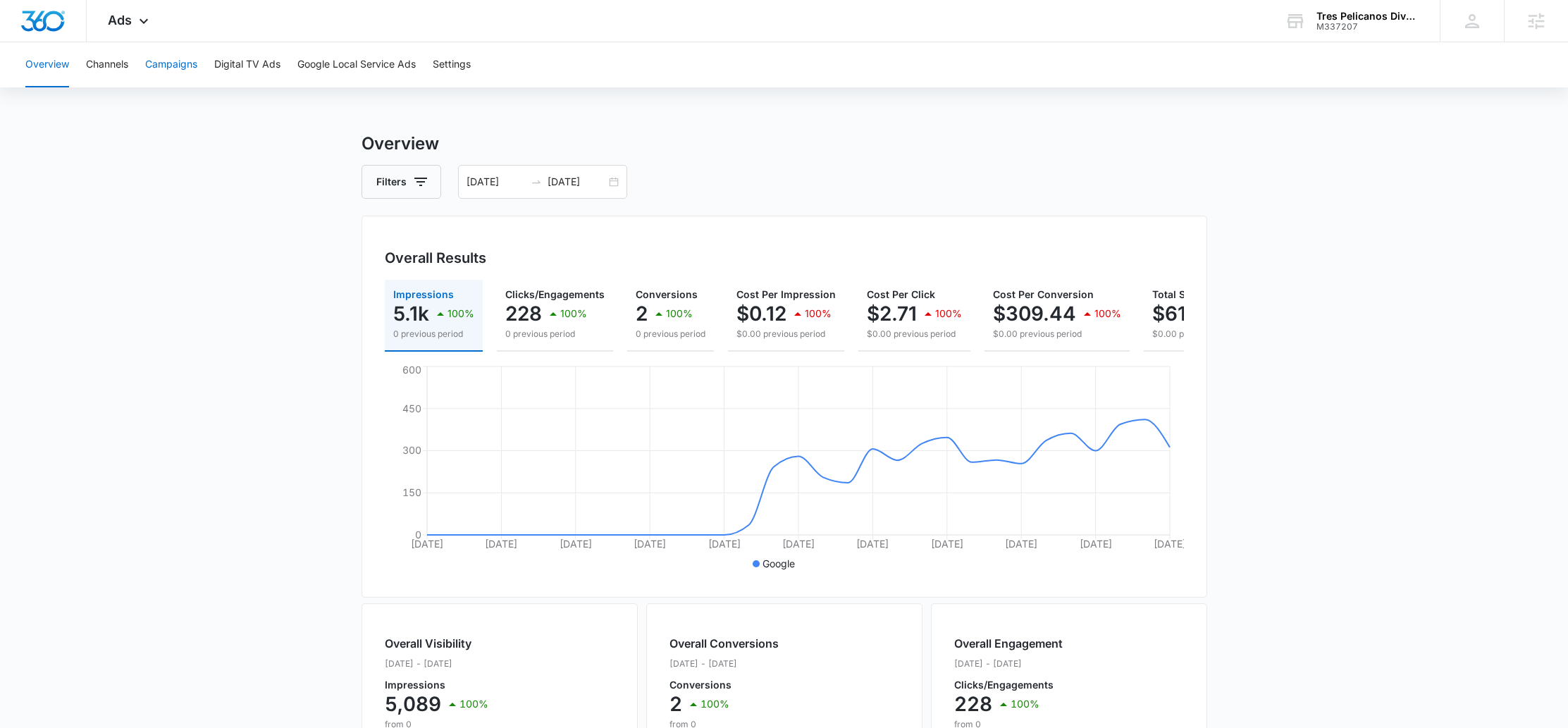
click at [184, 63] on button "Campaigns" at bounding box center [171, 64] width 52 height 45
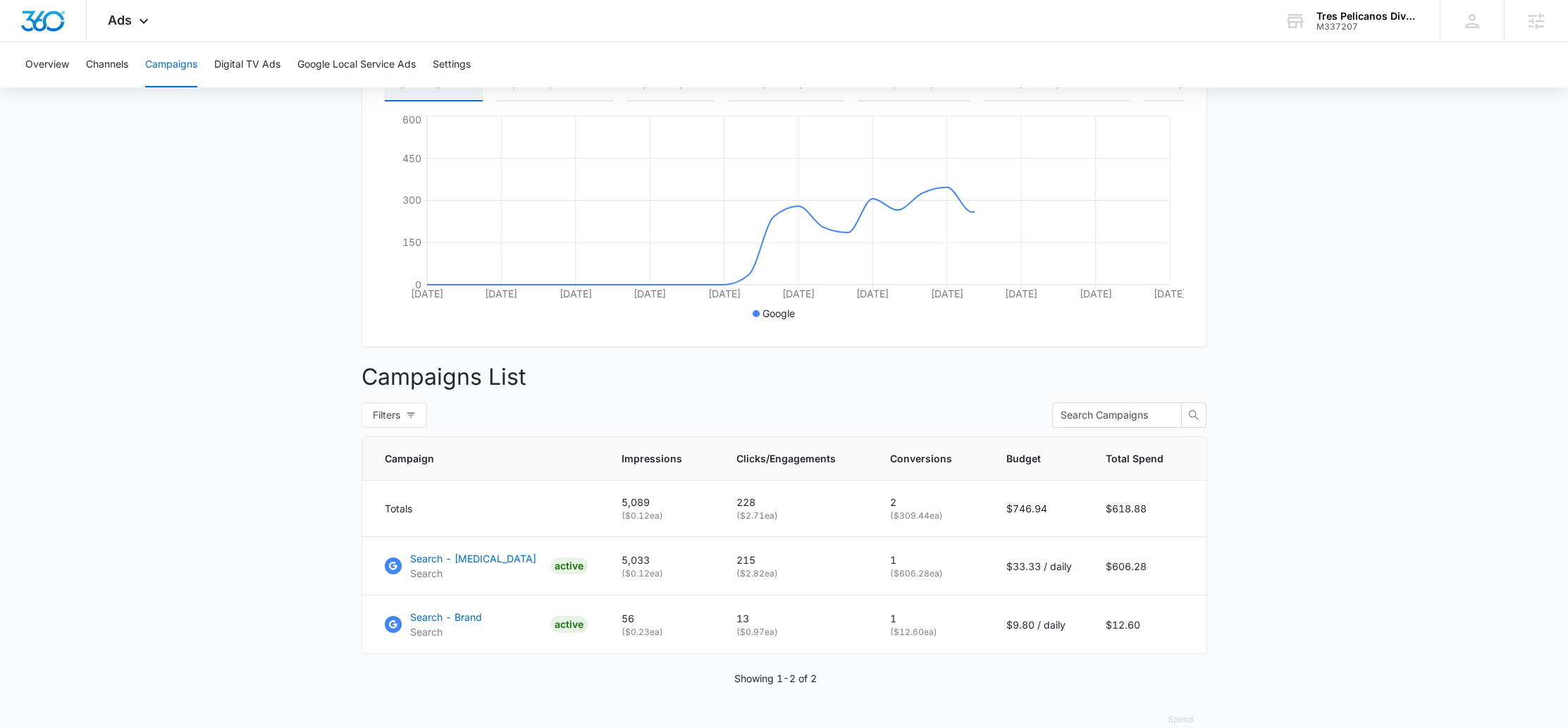
scroll to position [288, 0]
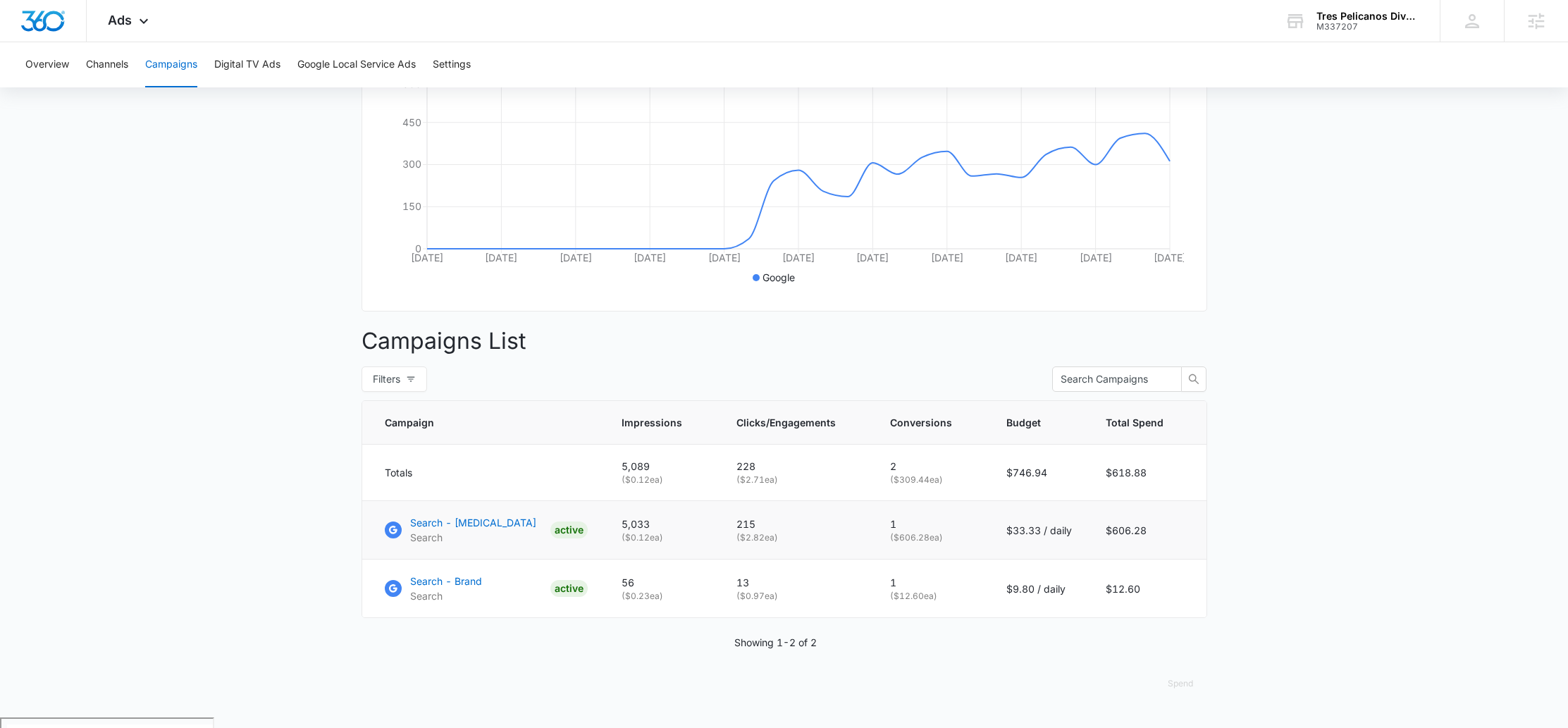
drag, startPoint x: 749, startPoint y: 539, endPoint x: 786, endPoint y: 553, distance: 39.6
click at [786, 553] on td "215 ( $2.82 ea)" at bounding box center [796, 530] width 154 height 59
click at [786, 544] on p "( $2.82 ea)" at bounding box center [797, 538] width 120 height 13
drag, startPoint x: 789, startPoint y: 550, endPoint x: 740, endPoint y: 549, distance: 49.0
click at [740, 544] on p "( $2.82 ea)" at bounding box center [797, 538] width 120 height 13
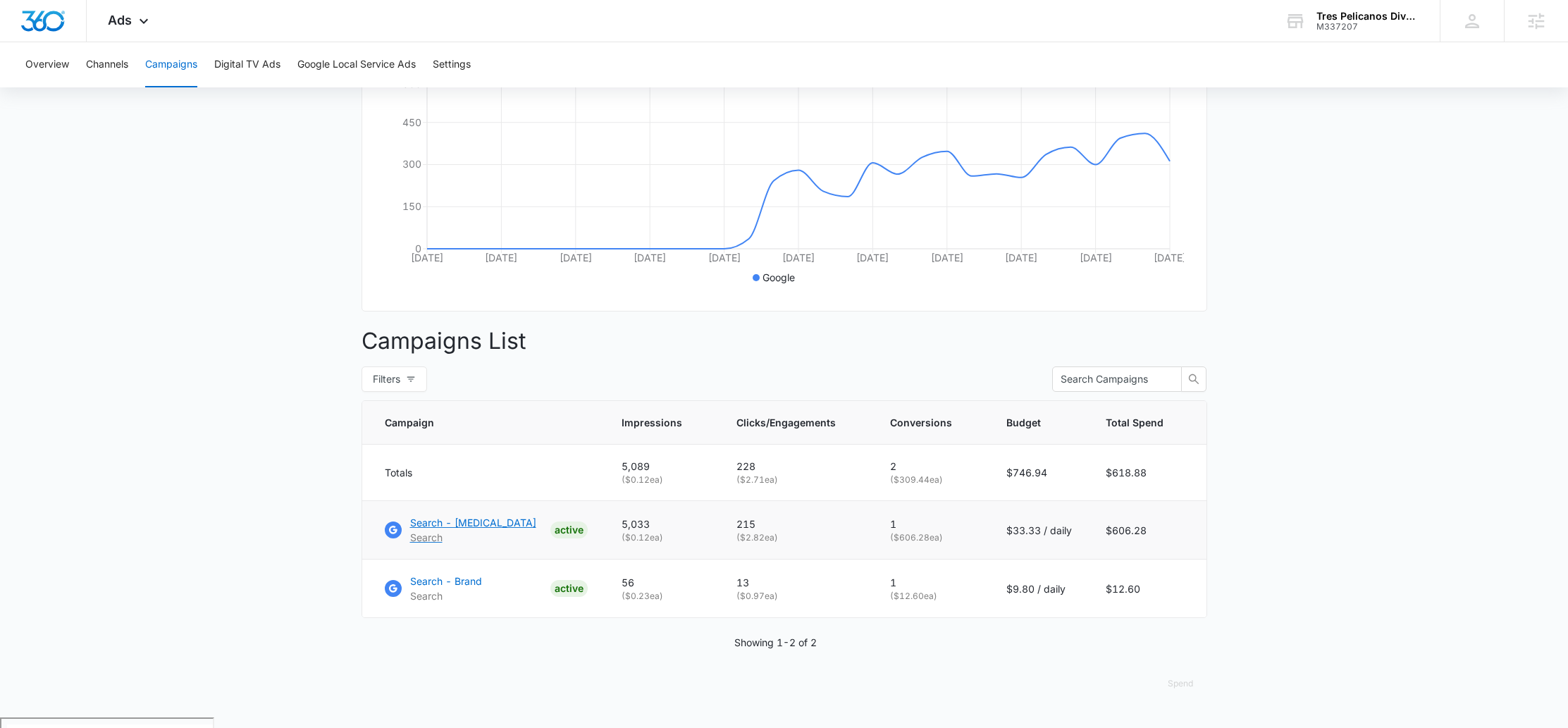
click at [487, 530] on p "Search - Scuba Diving" at bounding box center [473, 522] width 126 height 15
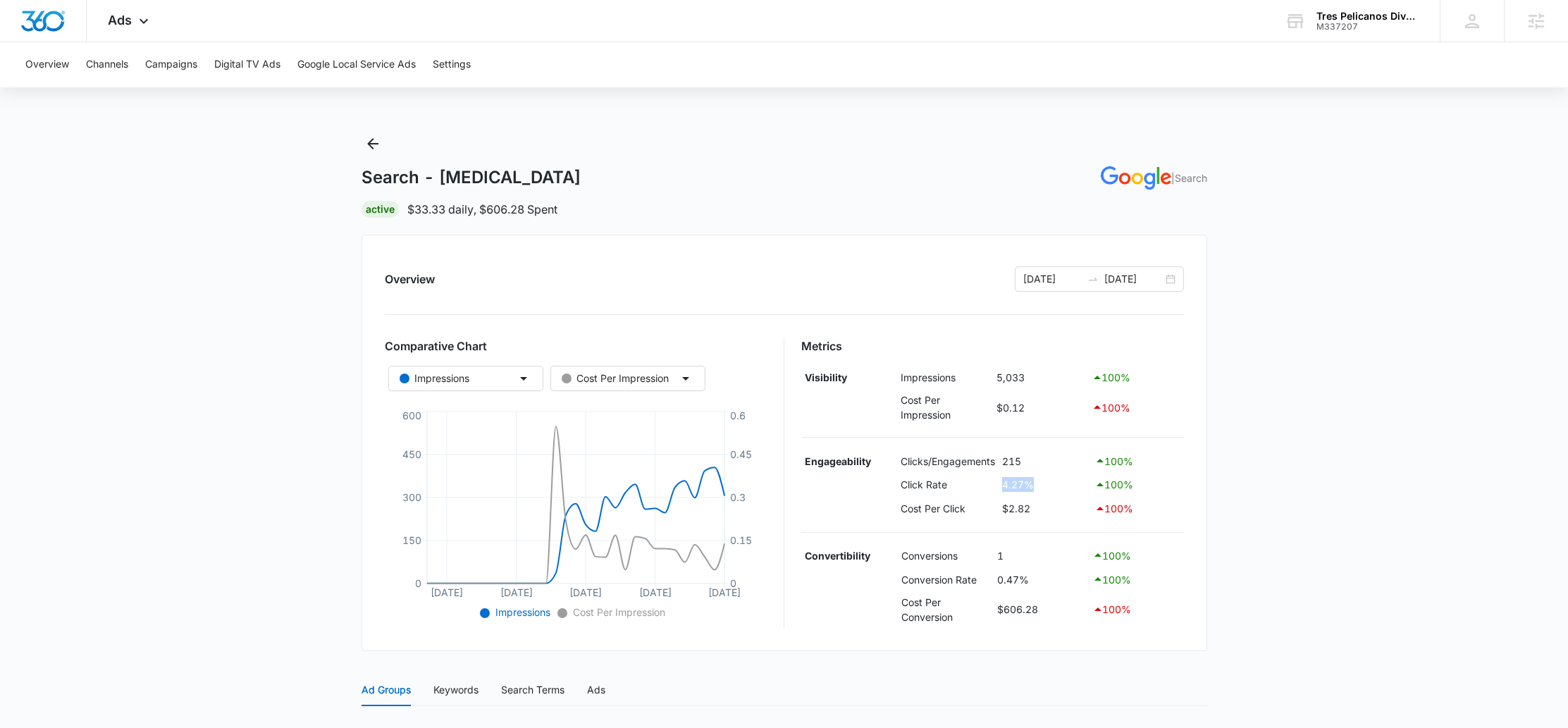
drag, startPoint x: 1033, startPoint y: 487, endPoint x: 998, endPoint y: 487, distance: 35.0
click at [998, 487] on tr "Click Rate 4.27% 100 %" at bounding box center [993, 485] width 383 height 24
click at [1039, 486] on td "4.27%" at bounding box center [1044, 485] width 92 height 24
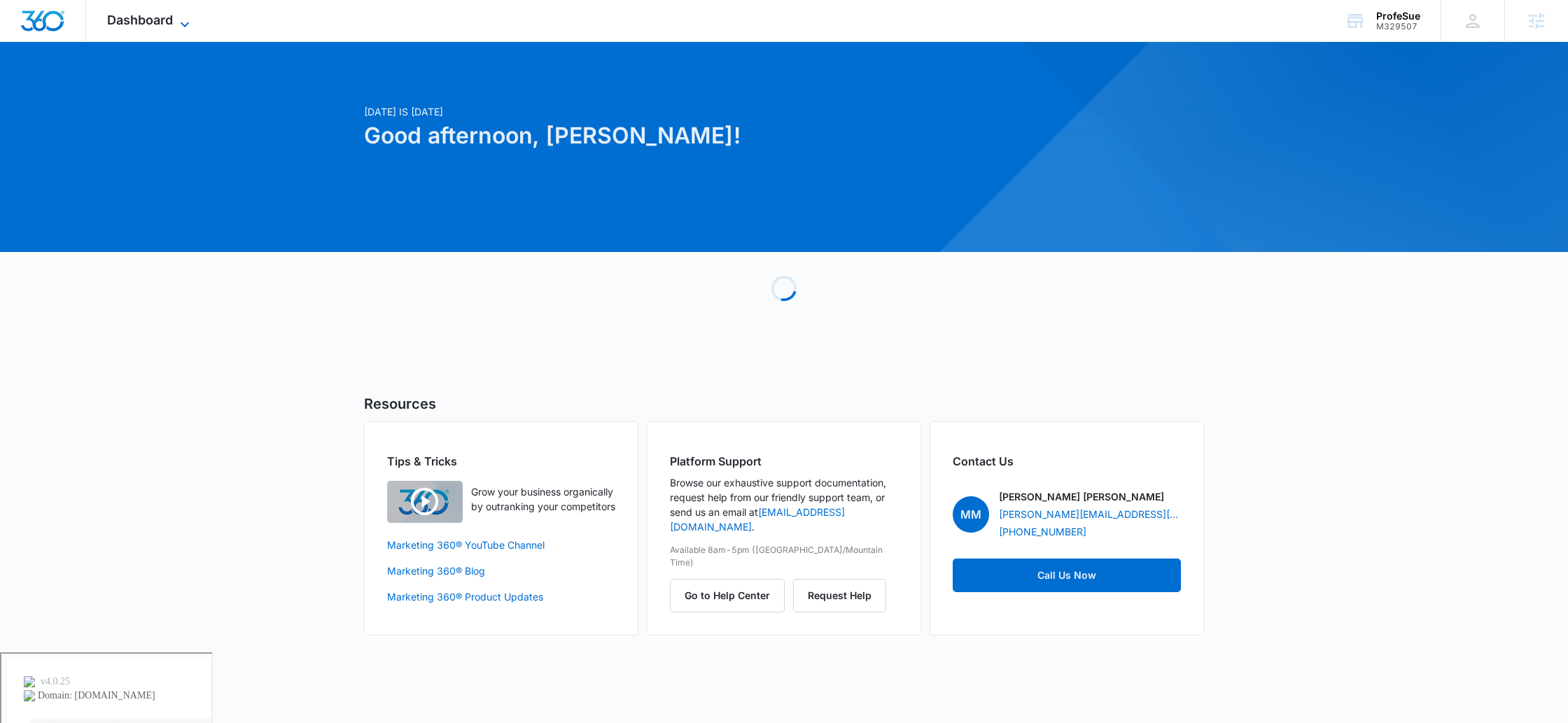
click at [155, 19] on span "Dashboard" at bounding box center [140, 20] width 66 height 15
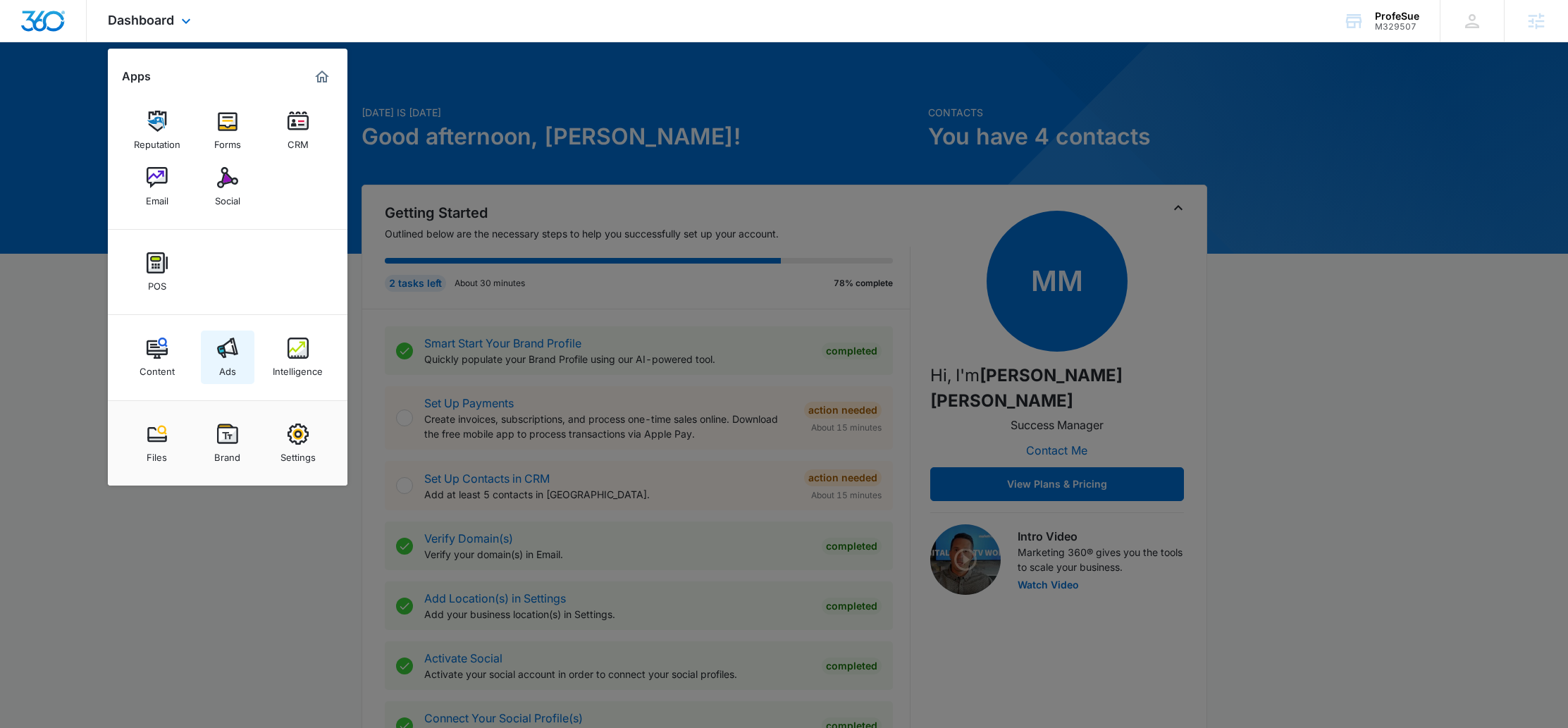
click at [241, 347] on link "Ads" at bounding box center [227, 357] width 54 height 54
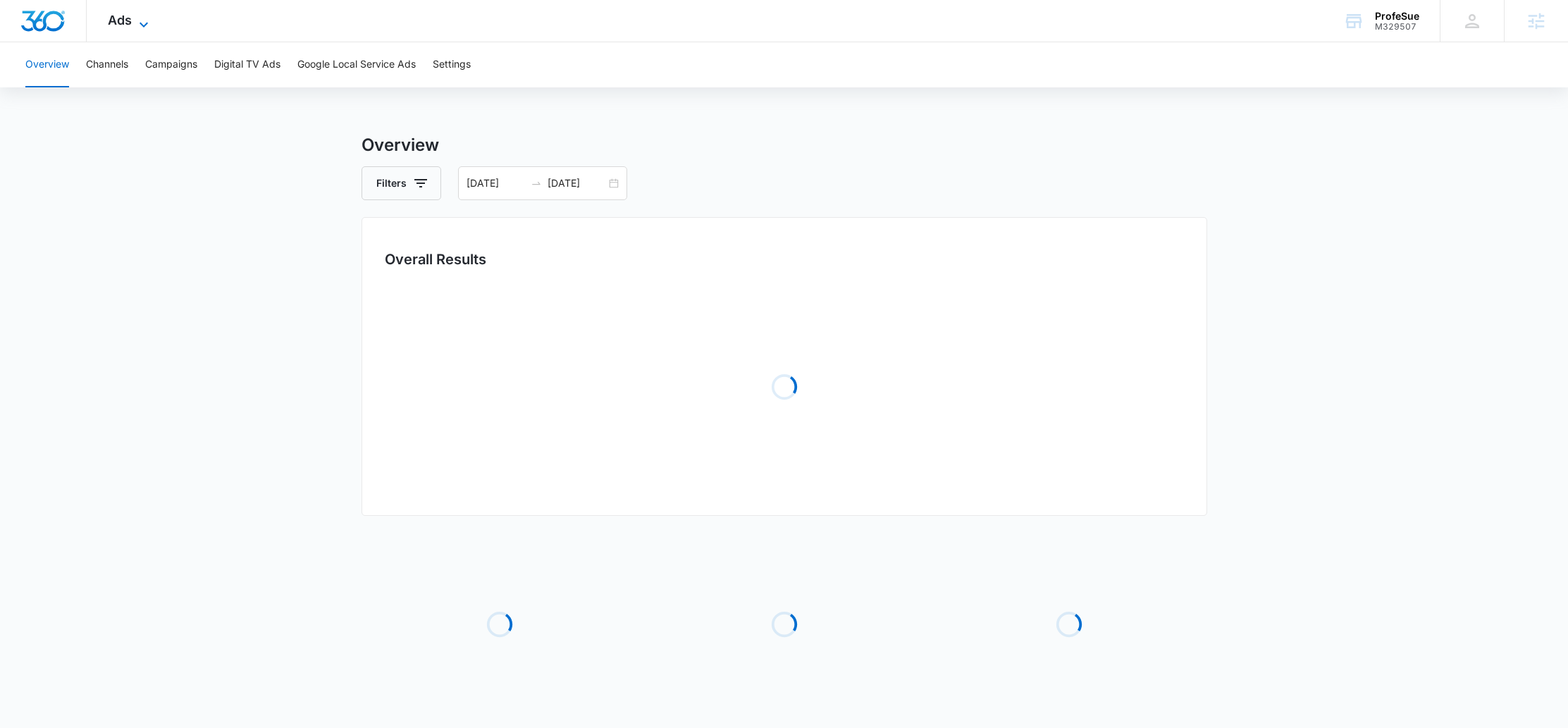
click at [142, 22] on icon at bounding box center [144, 25] width 17 height 17
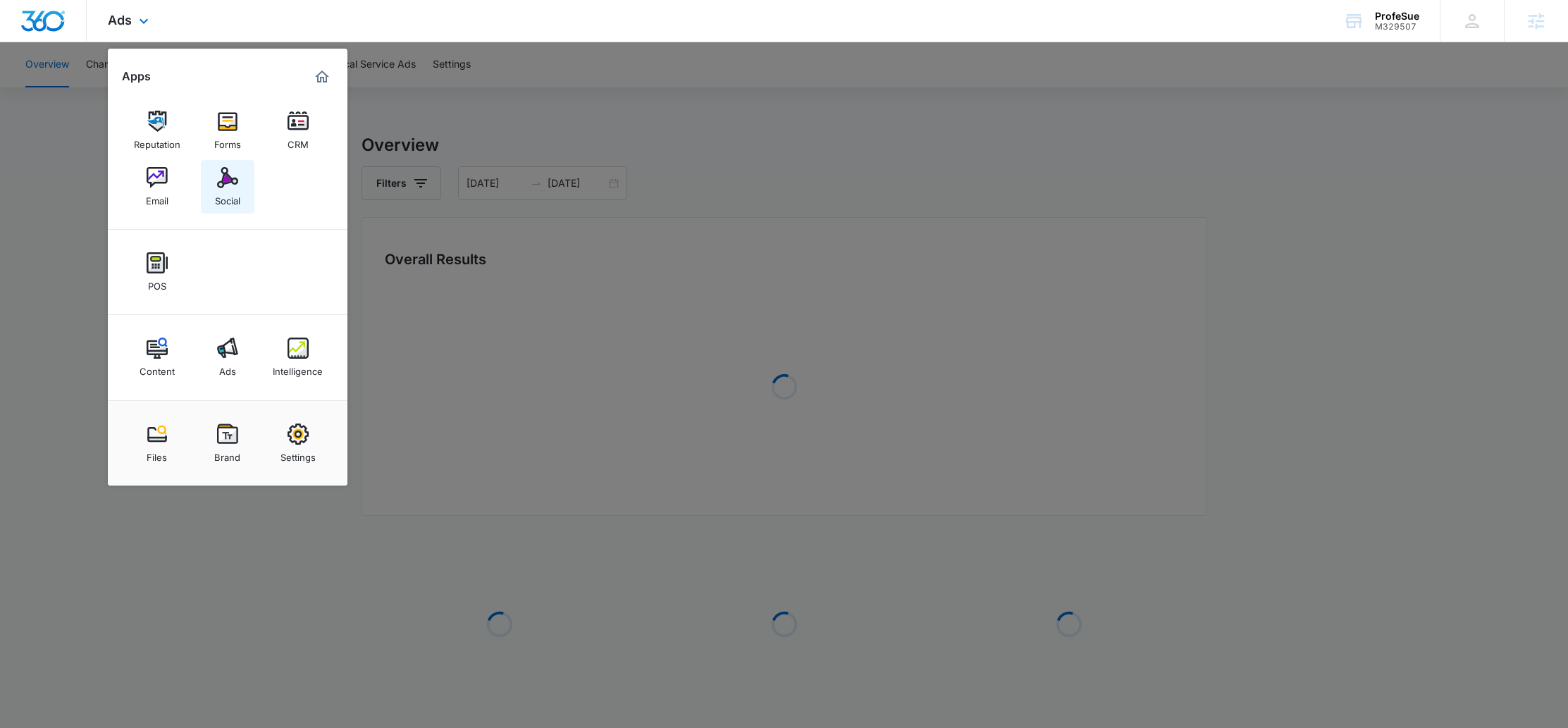
click at [217, 184] on img at bounding box center [228, 178] width 21 height 21
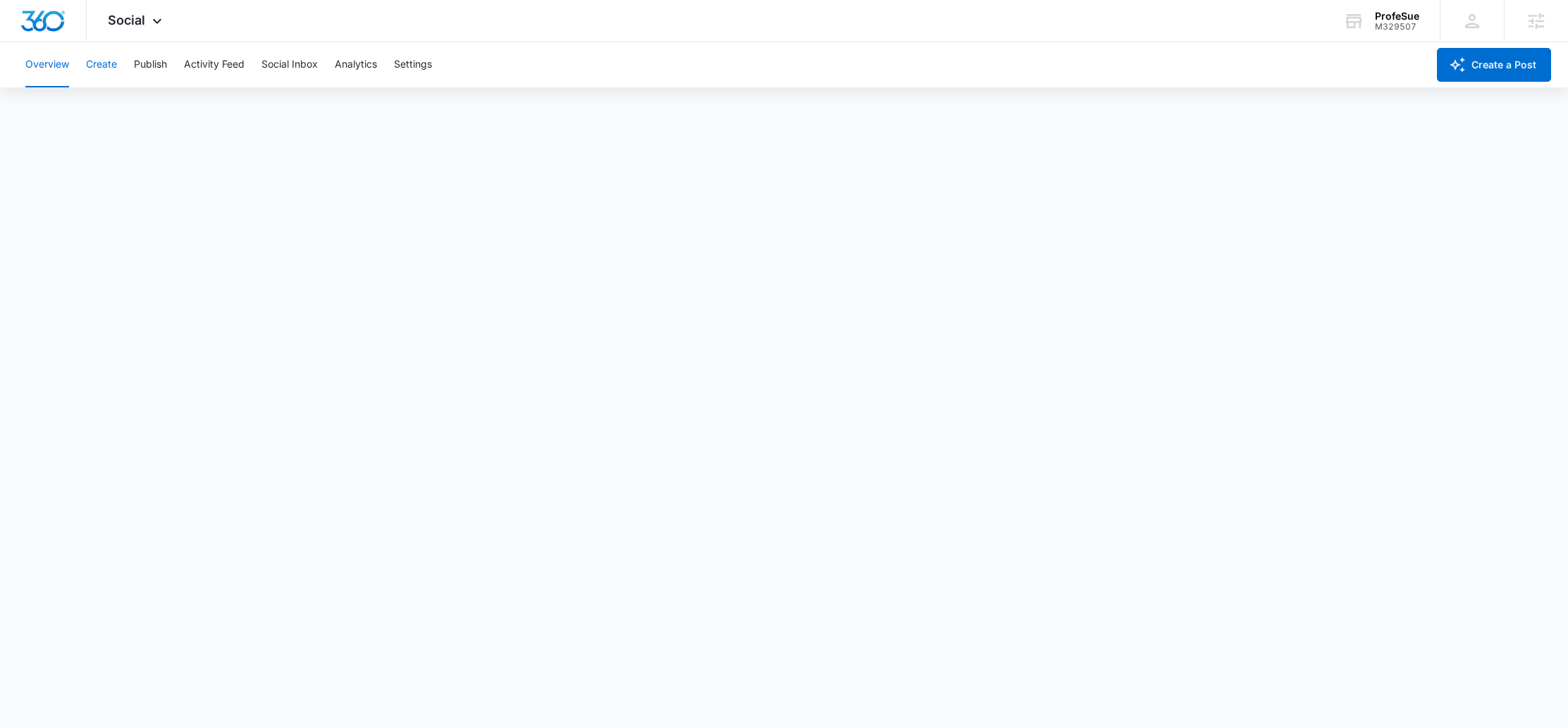
click at [99, 61] on button "Create" at bounding box center [101, 64] width 31 height 45
click at [135, 106] on button "Approvals" at bounding box center [138, 107] width 47 height 39
click at [59, 96] on button "Content Library" at bounding box center [61, 107] width 72 height 39
click at [148, 66] on button "Publish" at bounding box center [150, 64] width 33 height 45
click at [111, 100] on button "Schedules" at bounding box center [107, 107] width 48 height 39
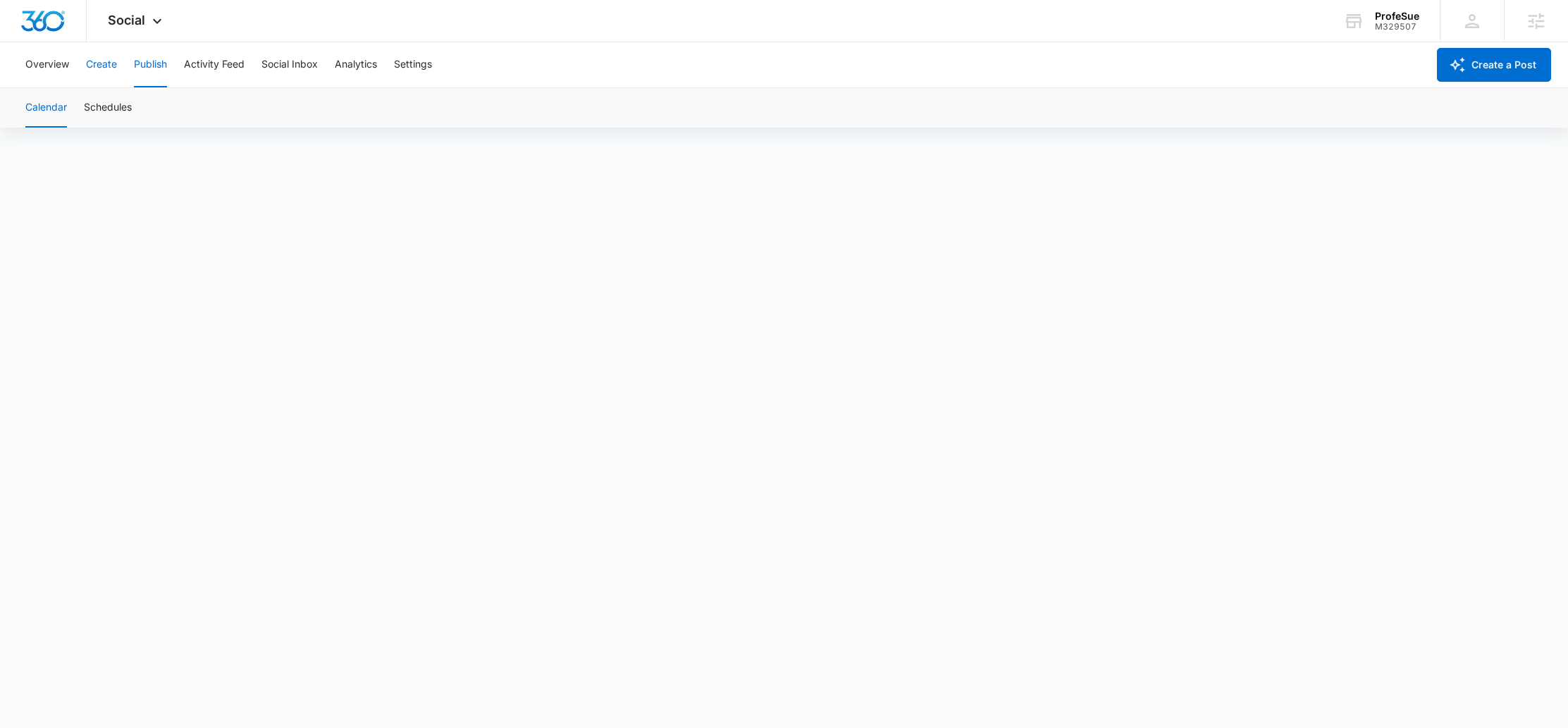
click at [99, 69] on button "Create" at bounding box center [101, 64] width 31 height 45
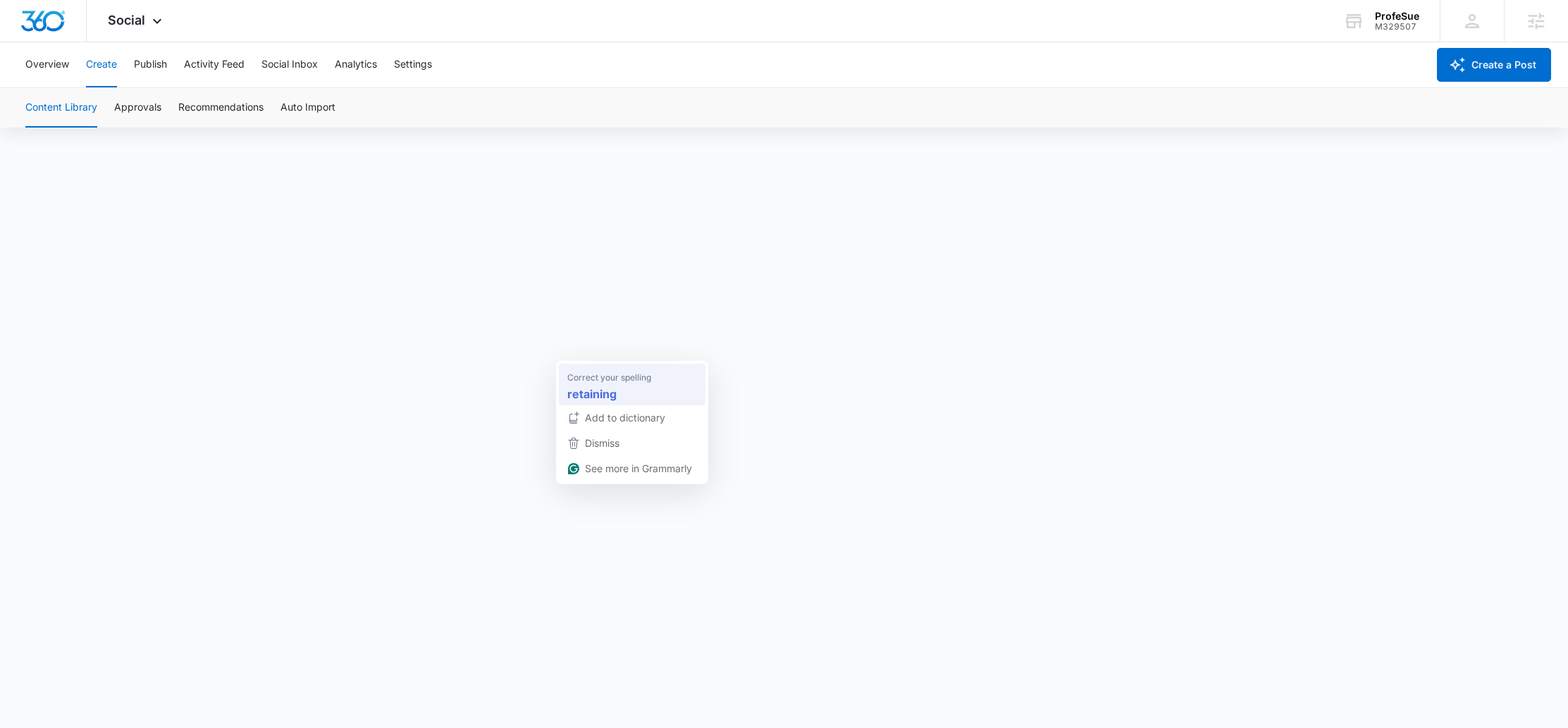
click at [607, 379] on span "Correct your spelling" at bounding box center [609, 377] width 84 height 14
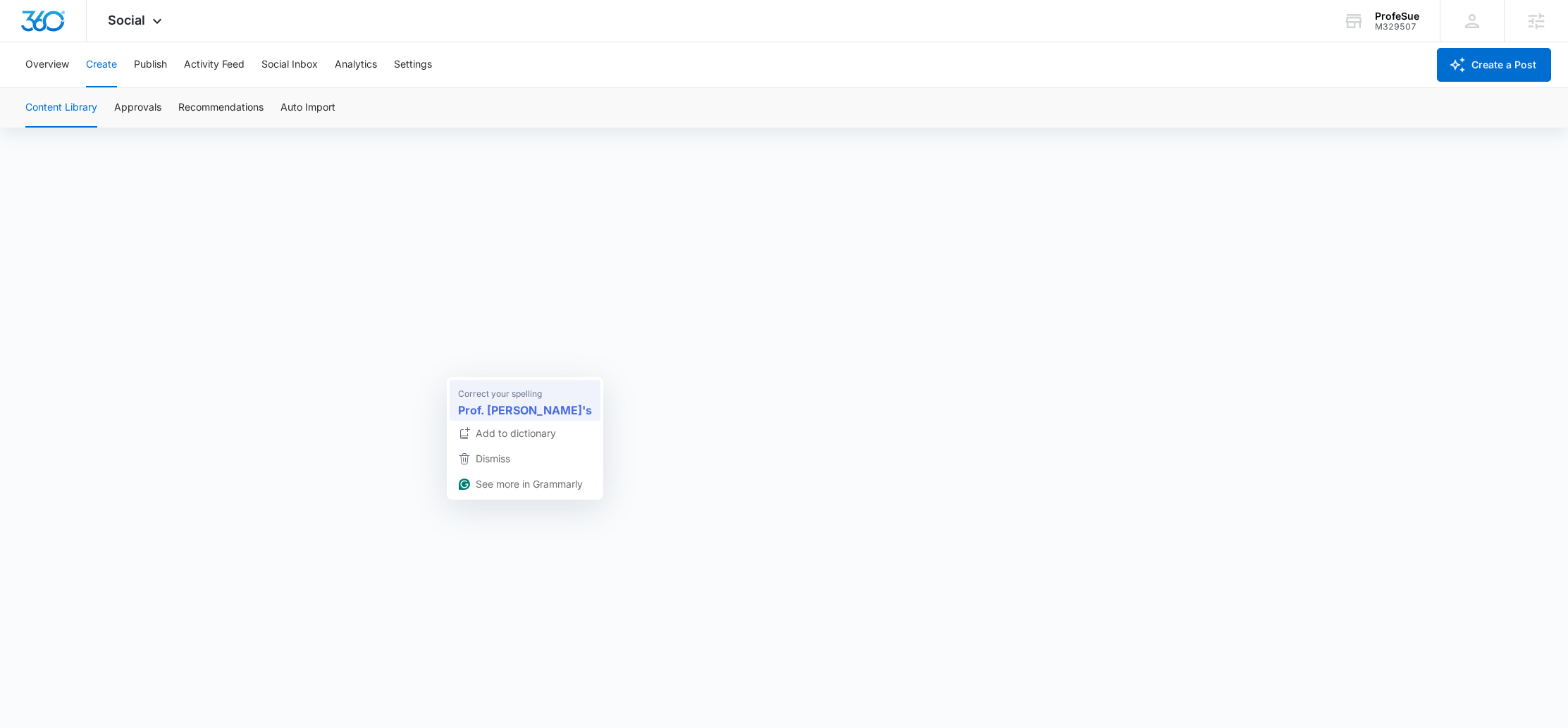
click at [505, 402] on strong "Prof. [PERSON_NAME]'s" at bounding box center [524, 409] width 134 height 18
click at [144, 64] on button "Publish" at bounding box center [150, 64] width 33 height 45
